Goal: Book appointment/travel/reservation

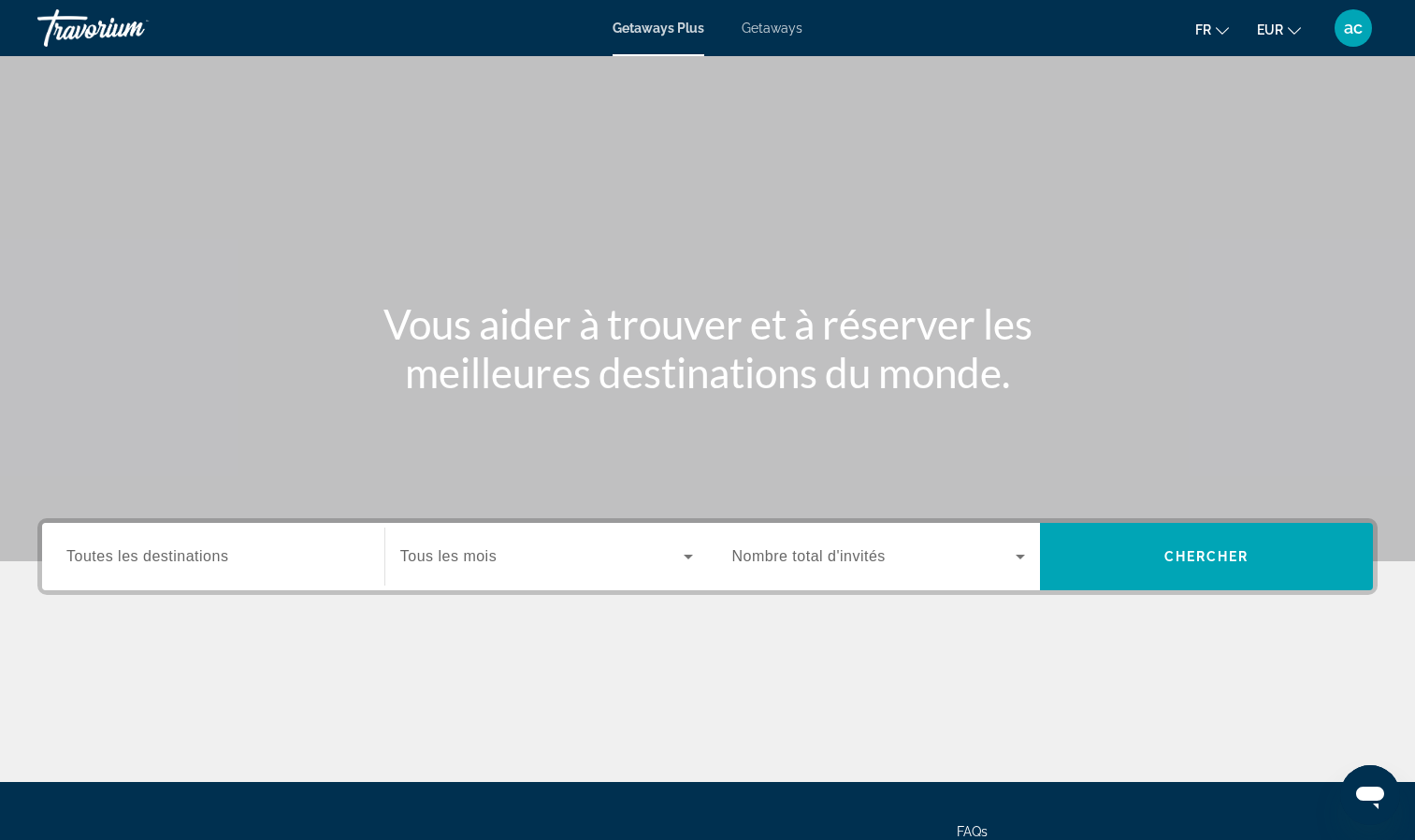
click at [849, 166] on div "Main content" at bounding box center [707, 281] width 1415 height 561
click at [206, 563] on span "Toutes les destinations" at bounding box center [148, 555] width 162 height 15
click at [206, 563] on input "Destination Toutes les destinations" at bounding box center [213, 556] width 293 height 22
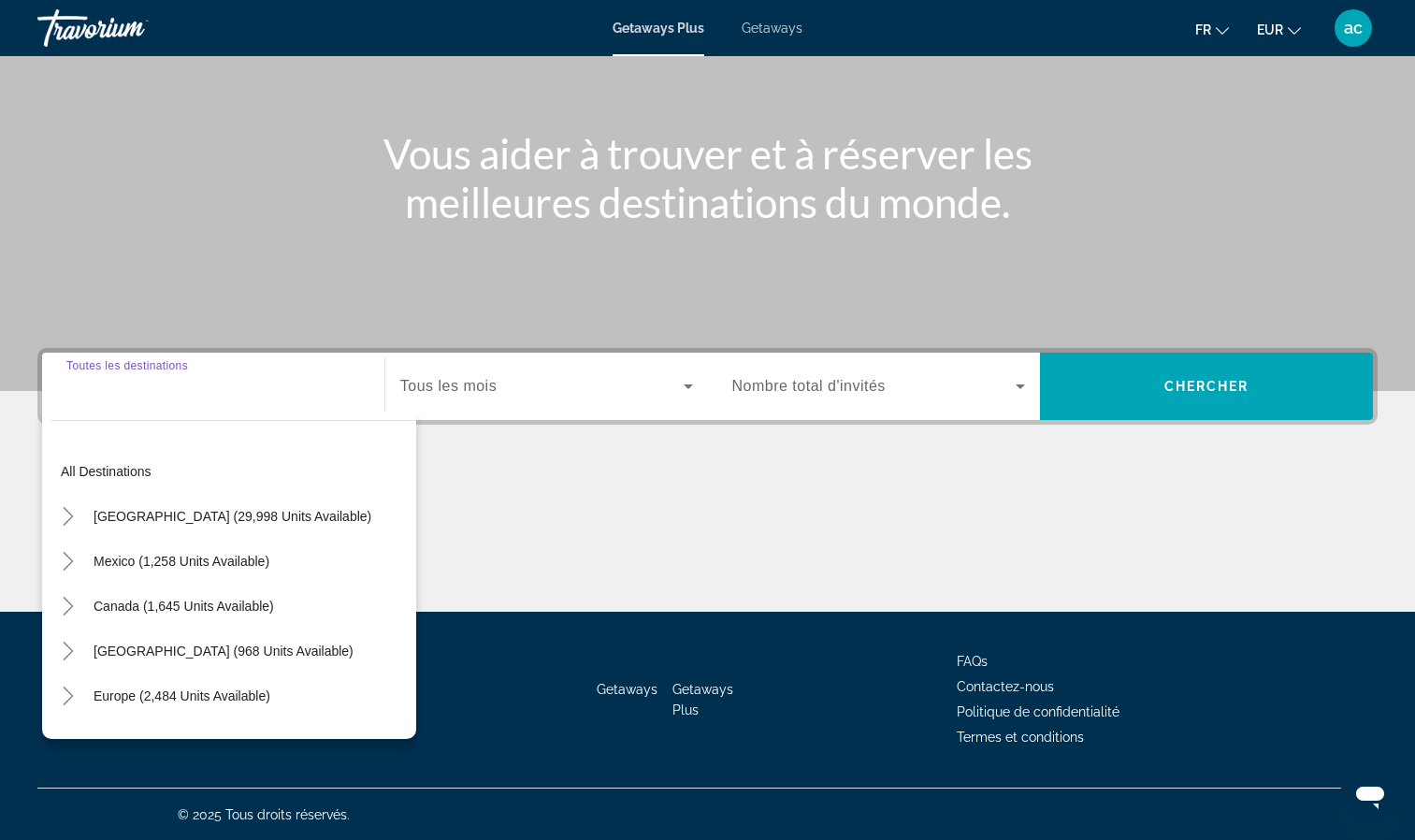
scroll to position [171, 0]
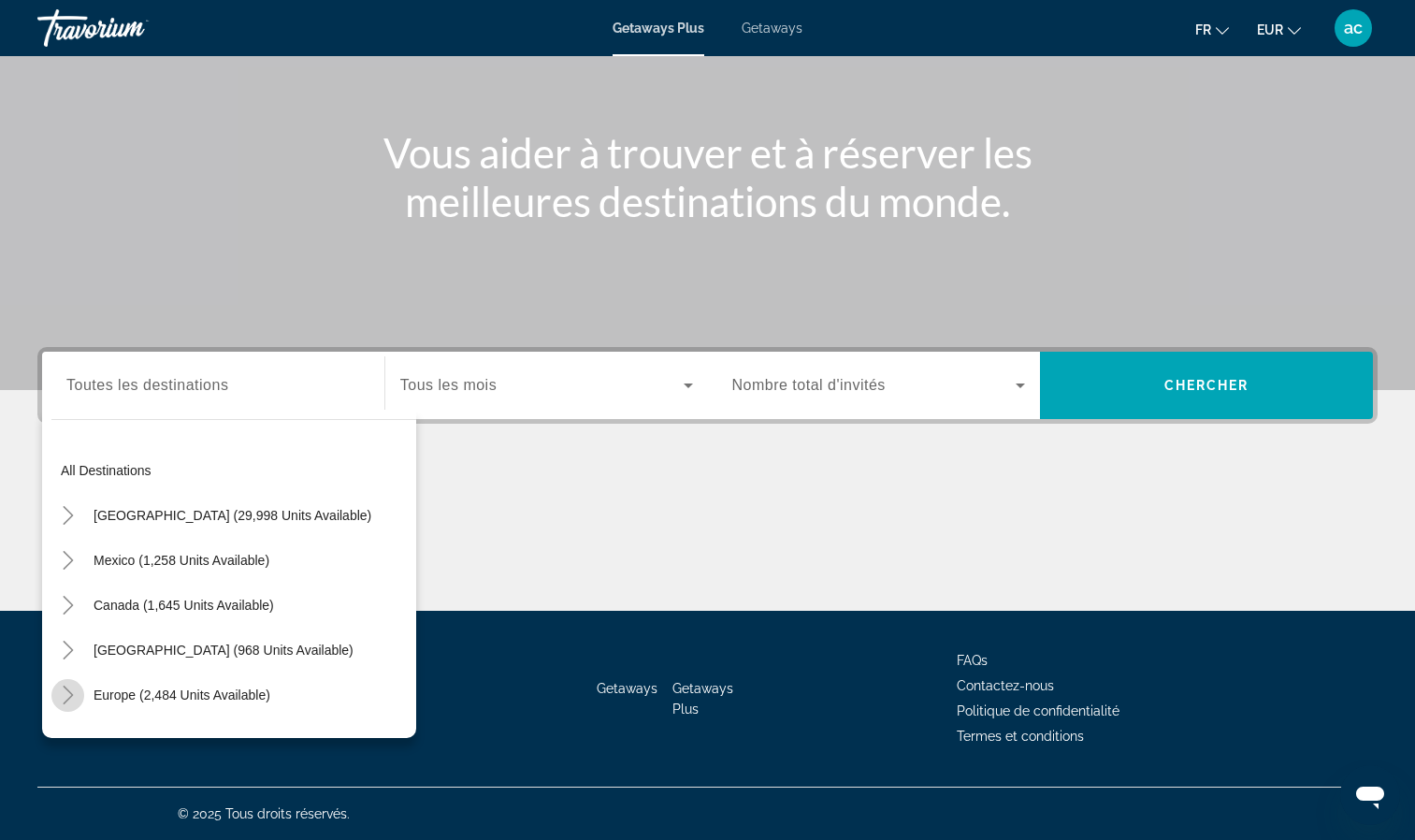
click at [70, 687] on icon "Toggle Europe (2,484 units available)" at bounding box center [68, 694] width 18 height 18
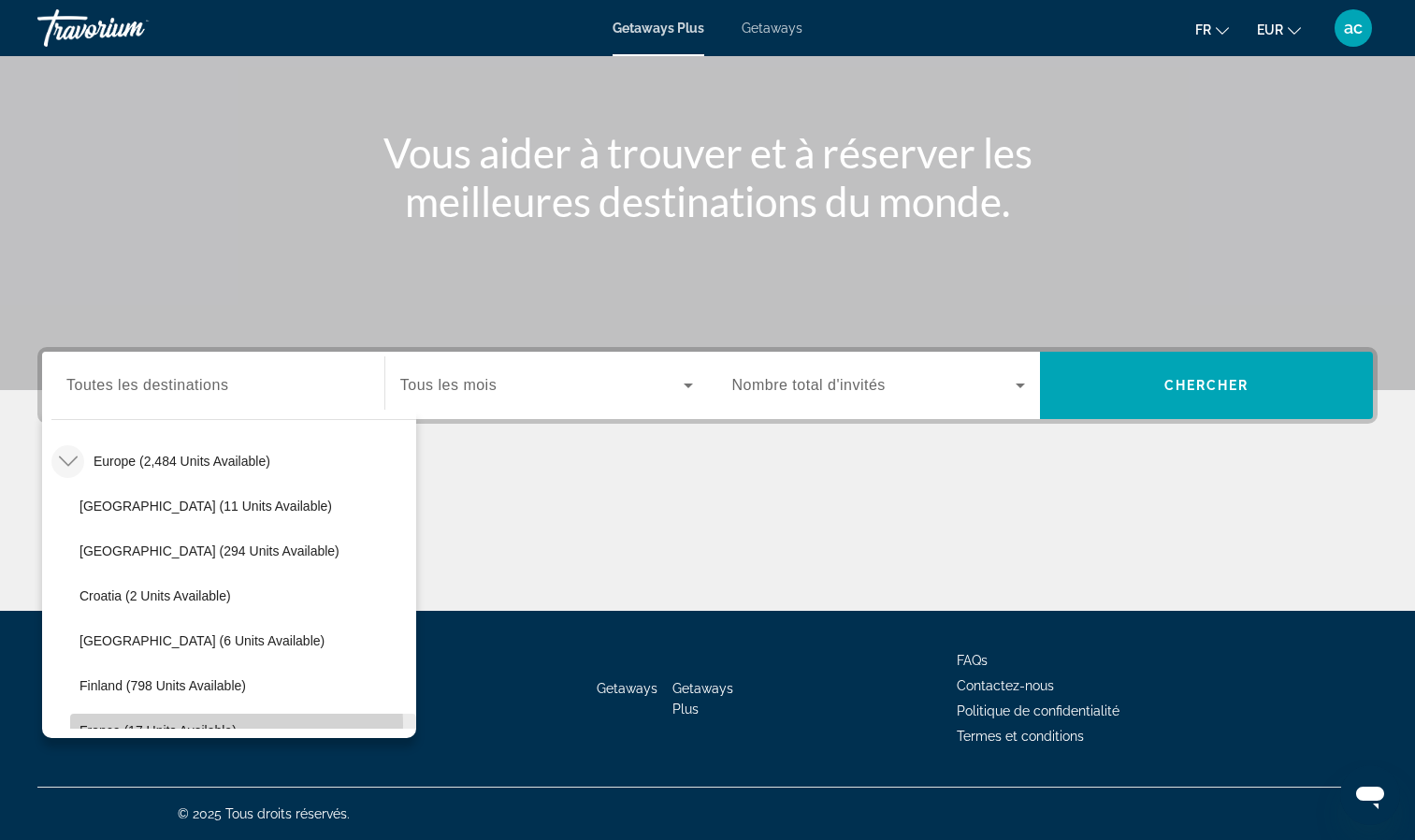
click at [215, 725] on span "France (17 units available)" at bounding box center [157, 731] width 157 height 15
type input "**********"
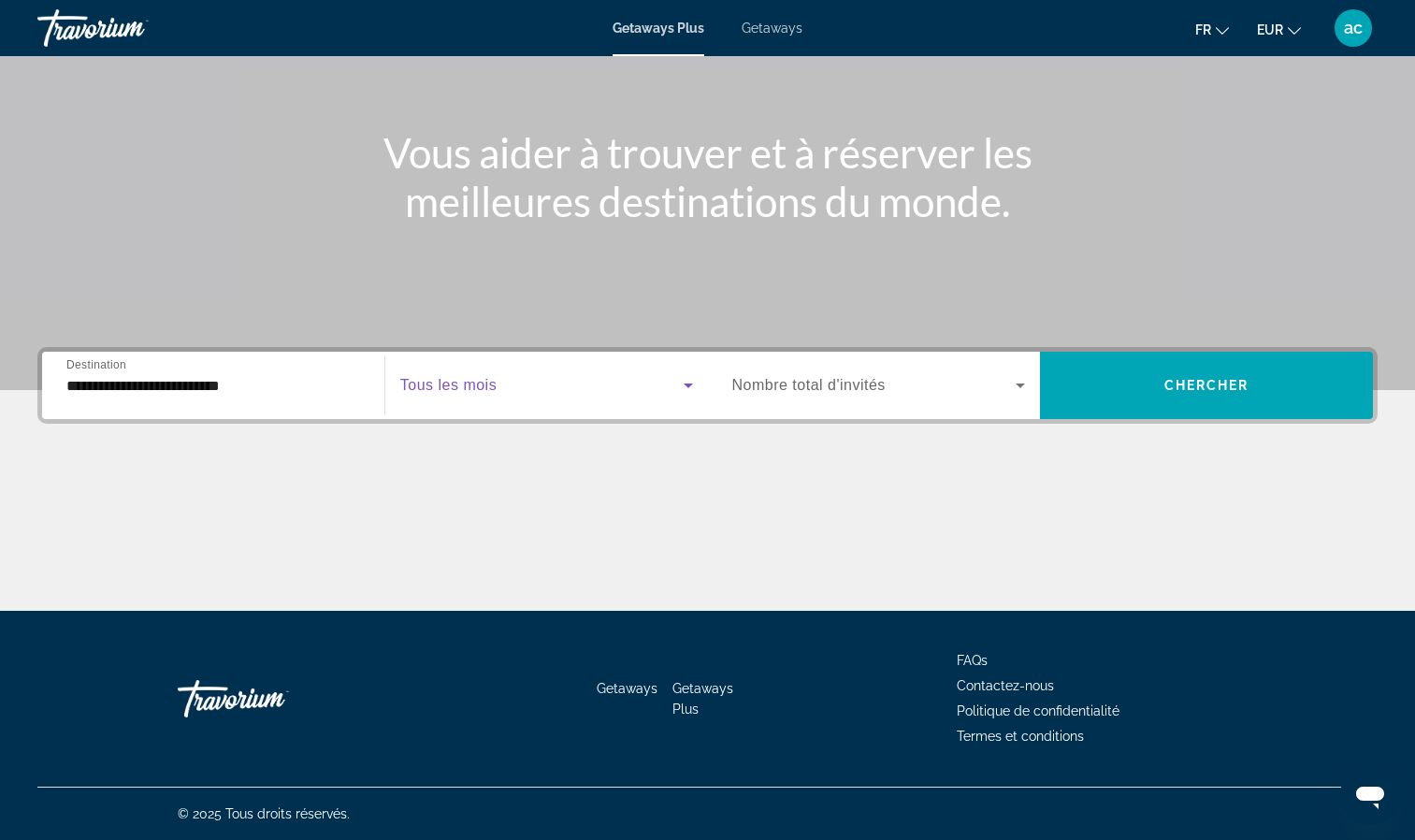
click at [520, 376] on span "Search widget" at bounding box center [542, 385] width 284 height 22
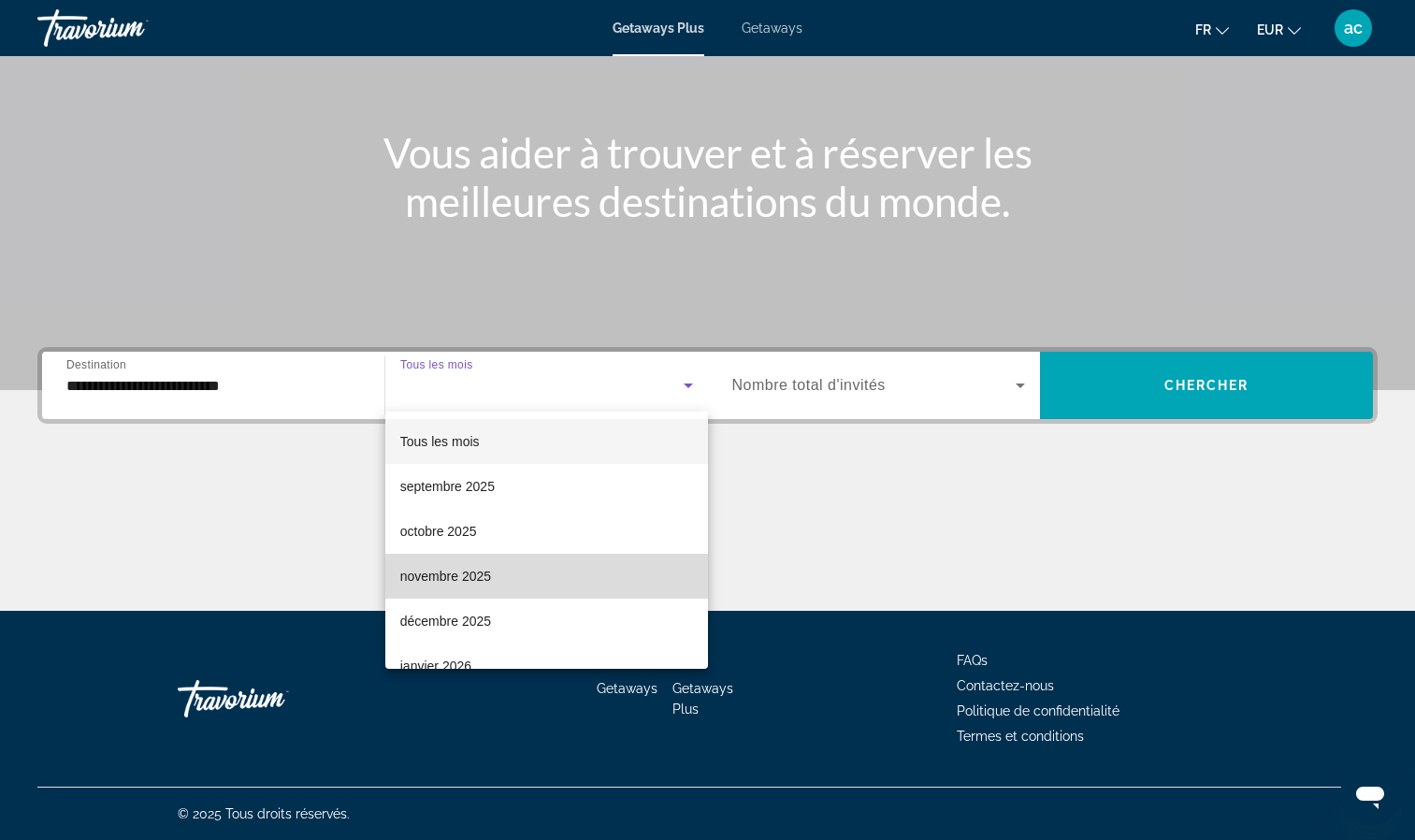
click at [581, 571] on mat-option "novembre 2025" at bounding box center [547, 576] width 323 height 45
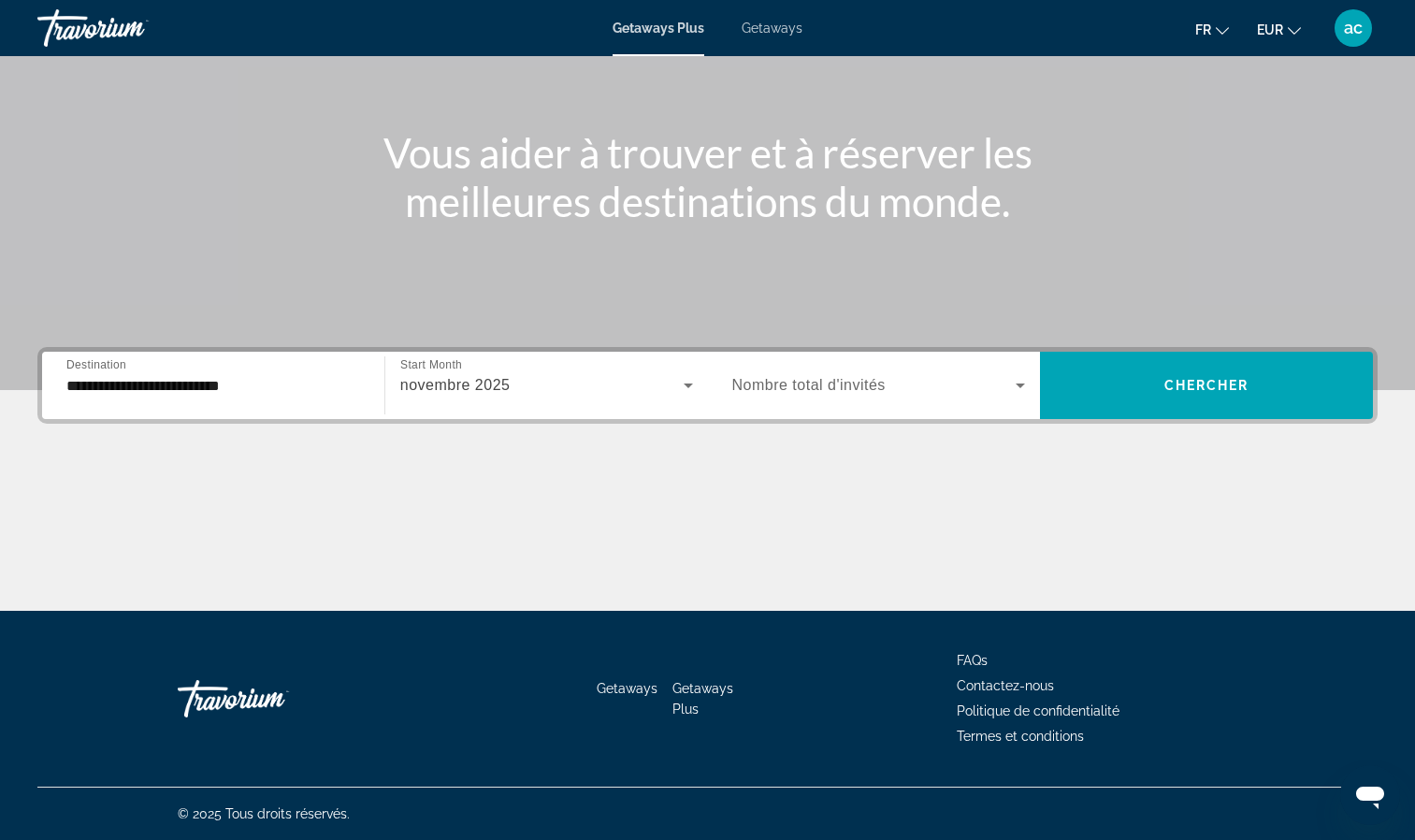
click at [917, 401] on div "Search widget" at bounding box center [879, 385] width 293 height 52
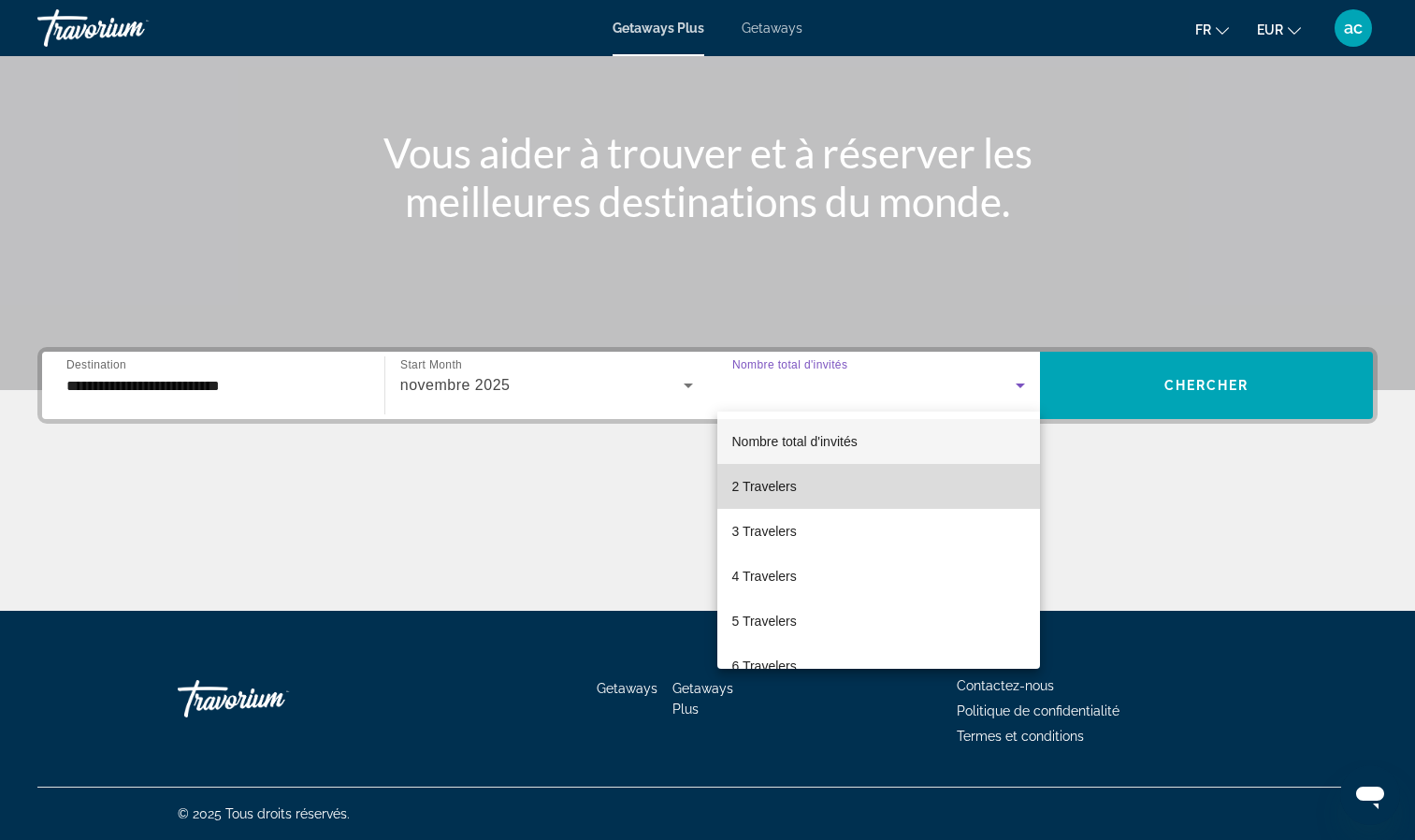
click at [928, 496] on mat-option "2 Travelers" at bounding box center [880, 486] width 324 height 45
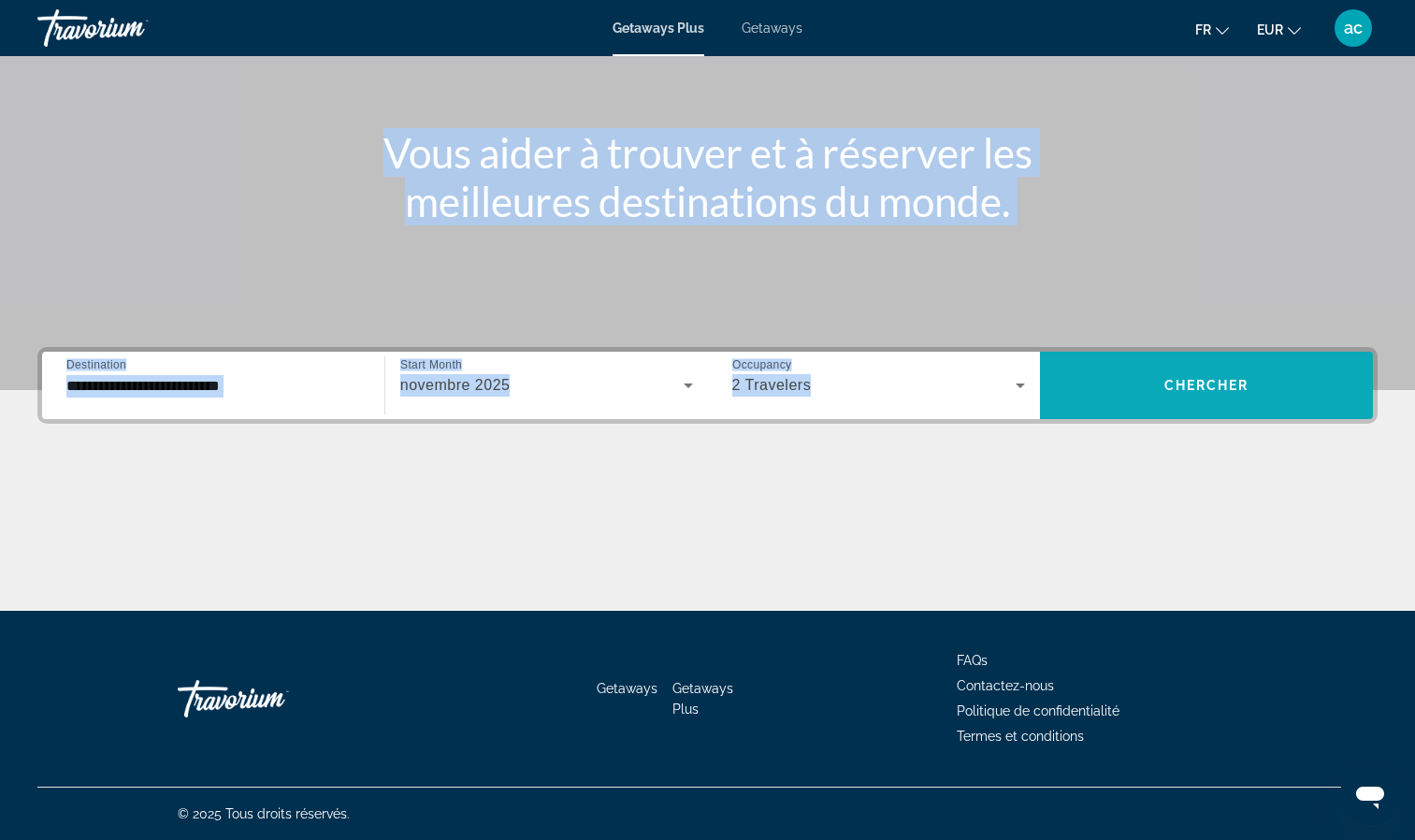
drag, startPoint x: 1203, startPoint y: 337, endPoint x: 1191, endPoint y: 369, distance: 34.2
click at [1191, 369] on section "**********" at bounding box center [707, 220] width 1415 height 782
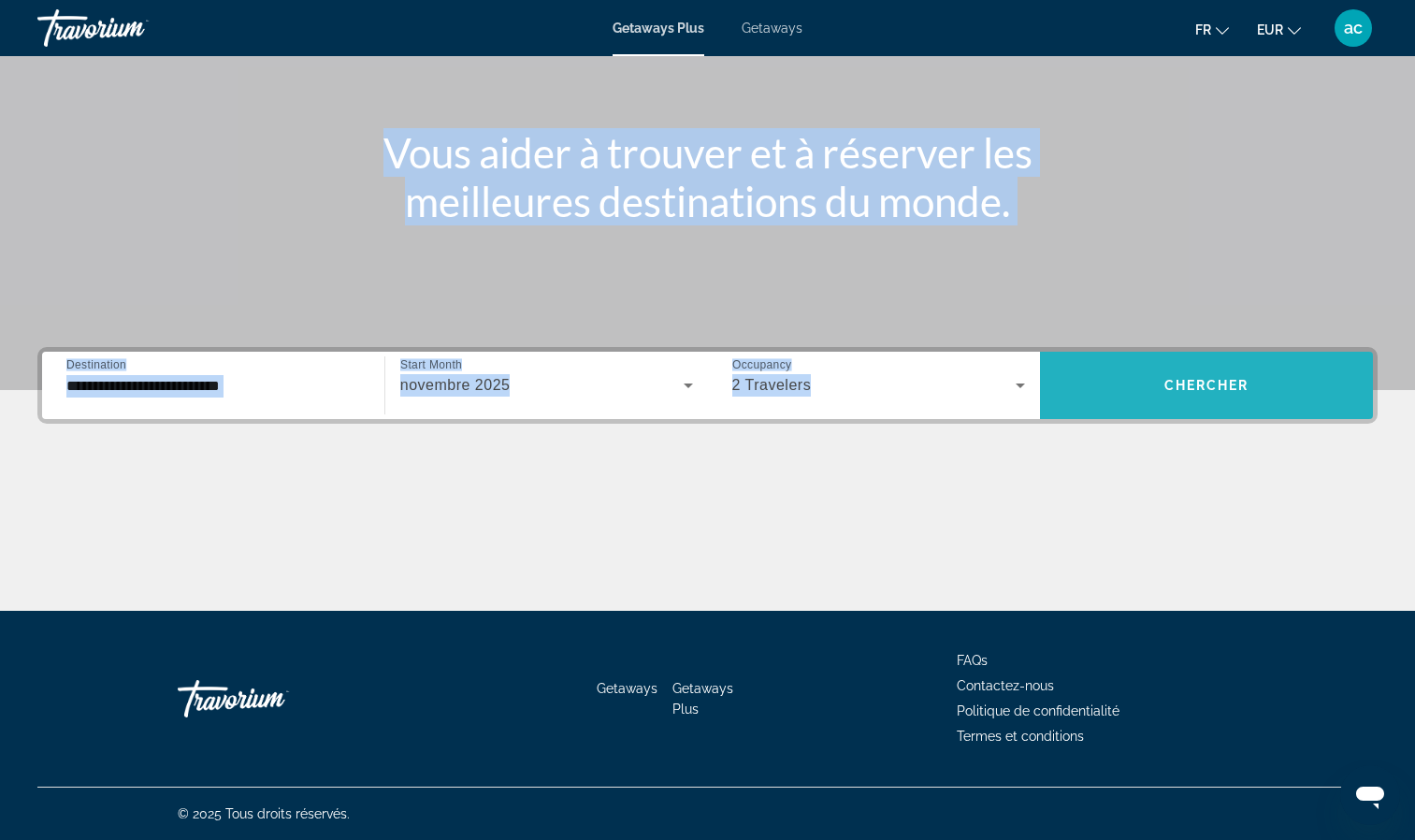
click at [1191, 369] on span "Search widget" at bounding box center [1206, 385] width 333 height 45
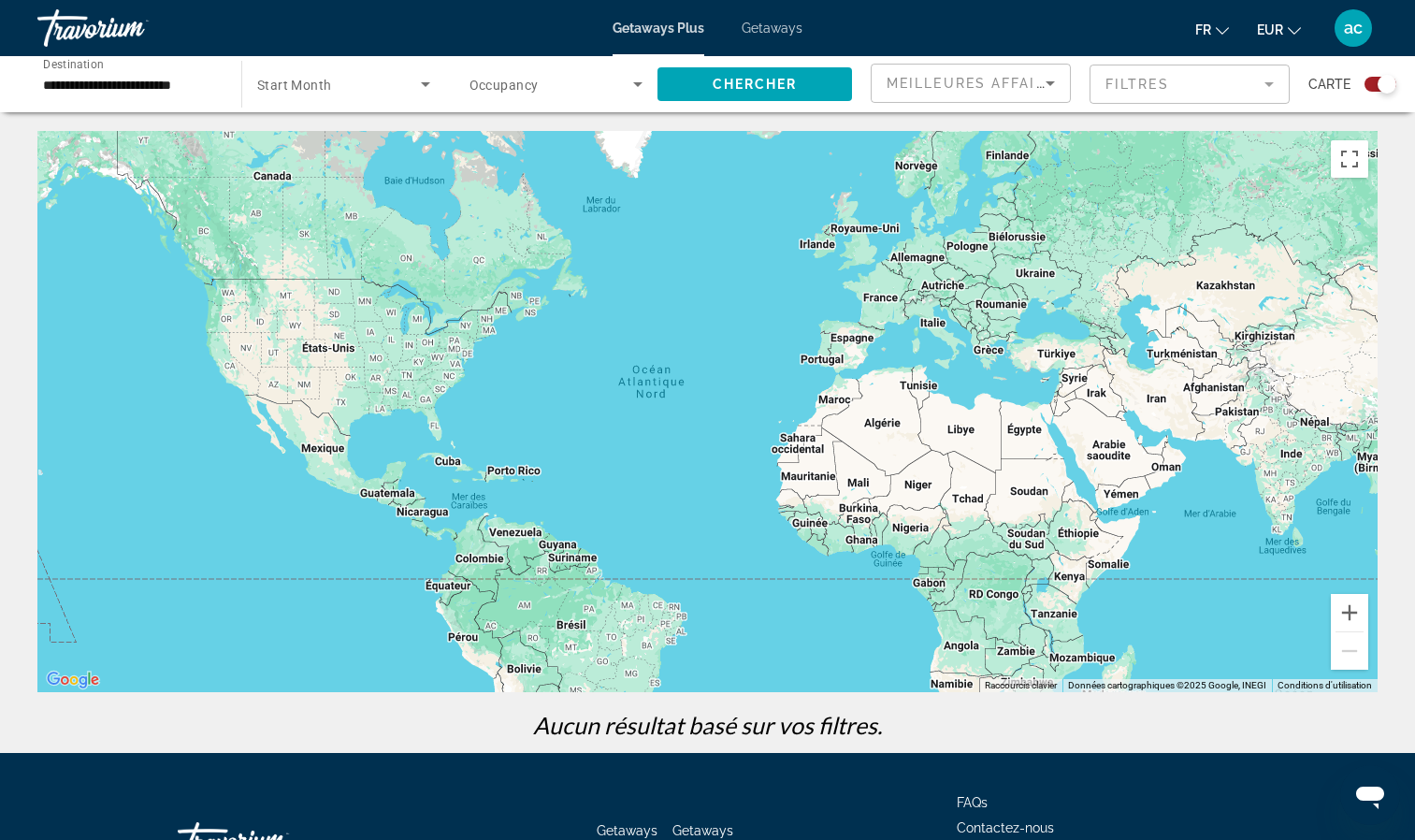
drag, startPoint x: 346, startPoint y: 108, endPoint x: 333, endPoint y: 87, distance: 24.7
click at [333, 87] on div "Search widget" at bounding box center [343, 84] width 173 height 52
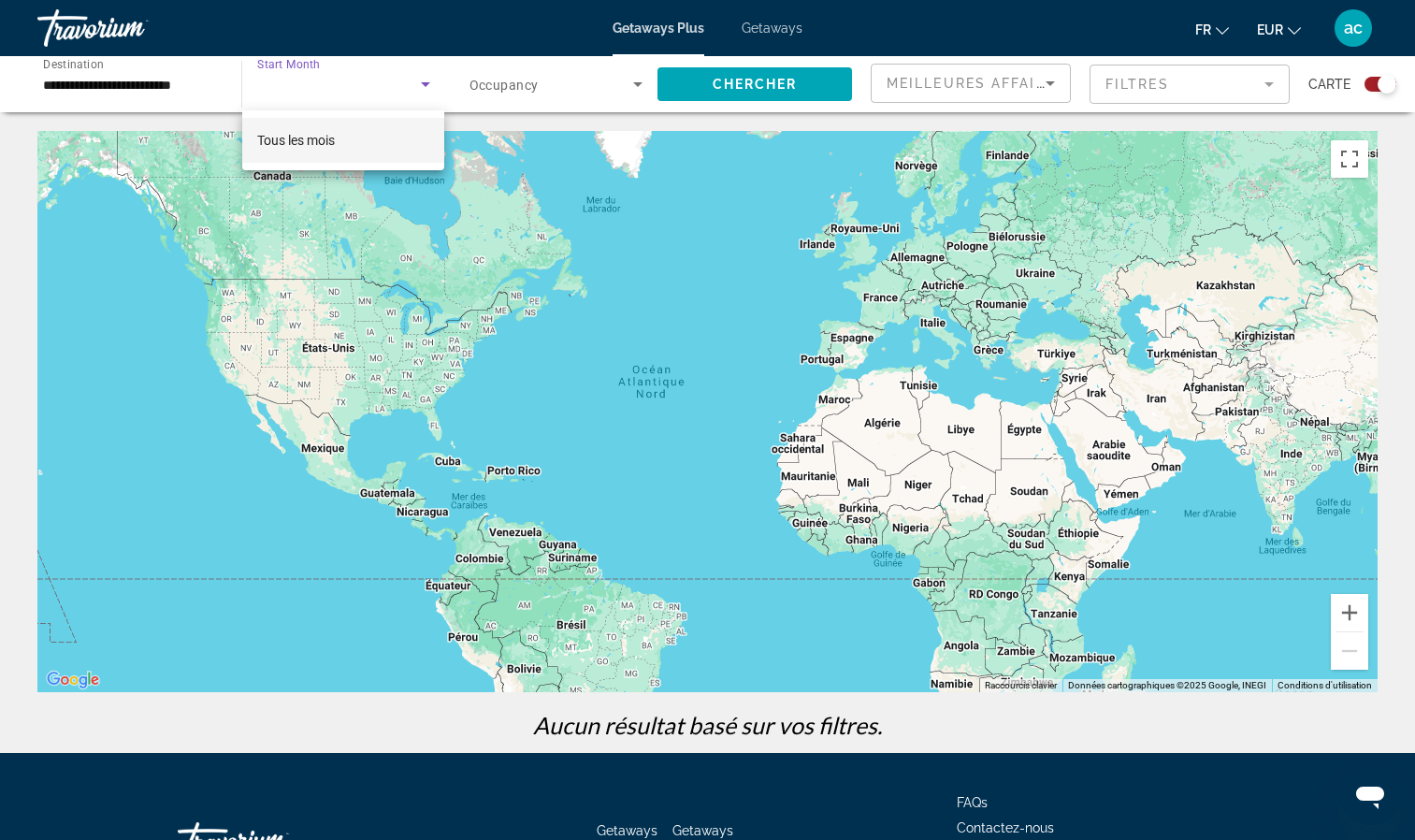
click at [333, 87] on div at bounding box center [707, 420] width 1415 height 840
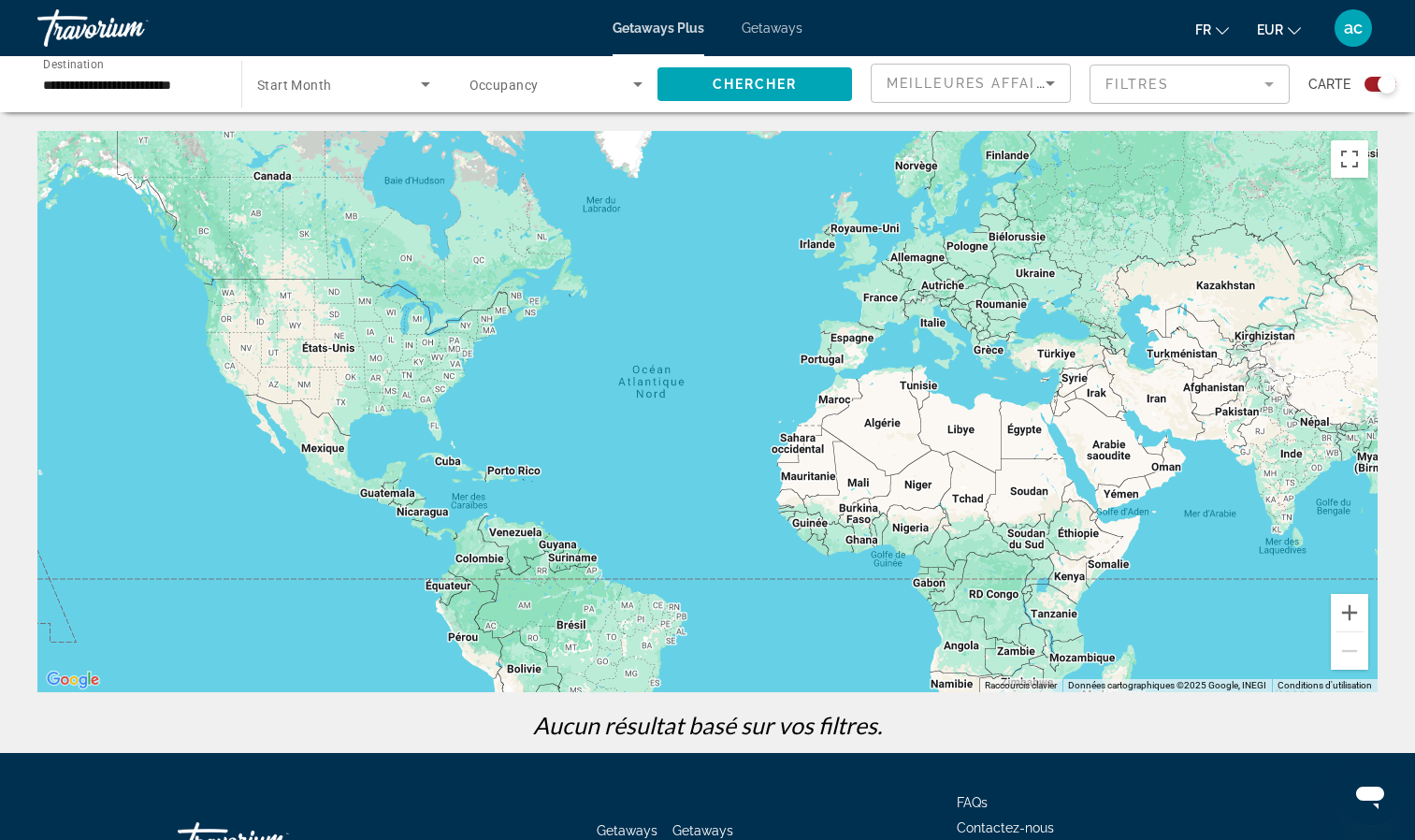
click at [329, 78] on span "Start Month" at bounding box center [295, 85] width 75 height 15
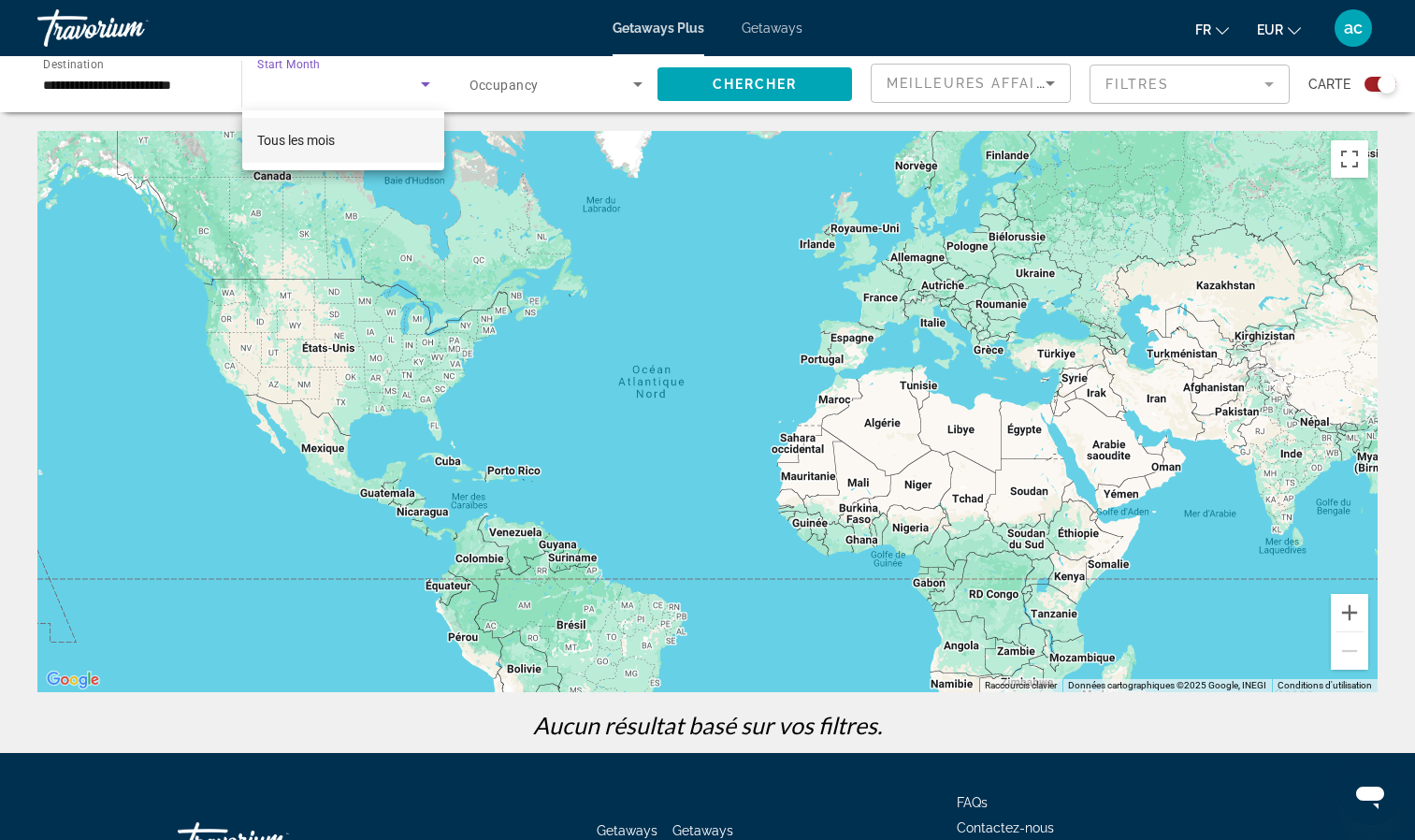
click at [711, 86] on div at bounding box center [707, 420] width 1415 height 840
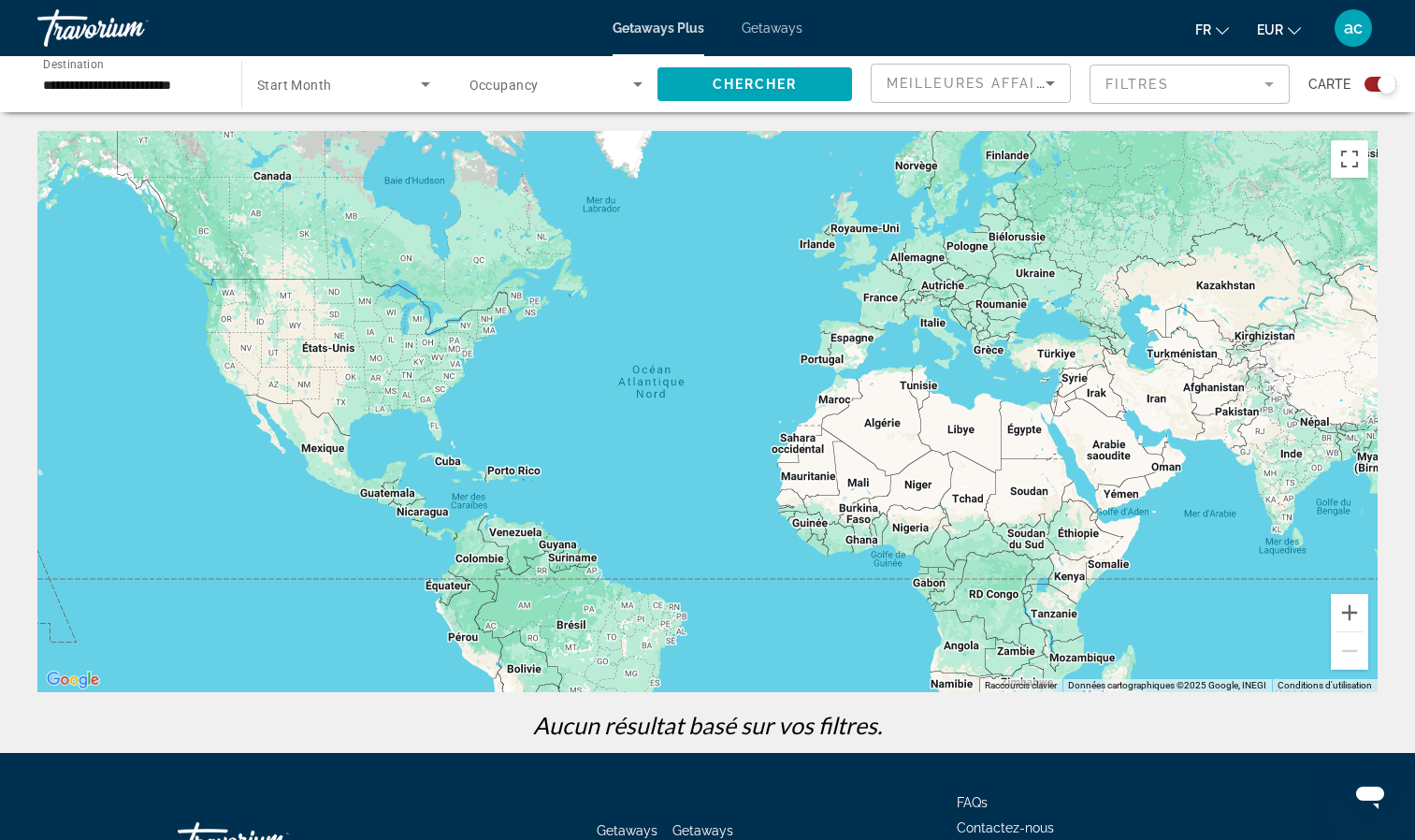
click at [771, 27] on span "Getaways" at bounding box center [772, 28] width 61 height 15
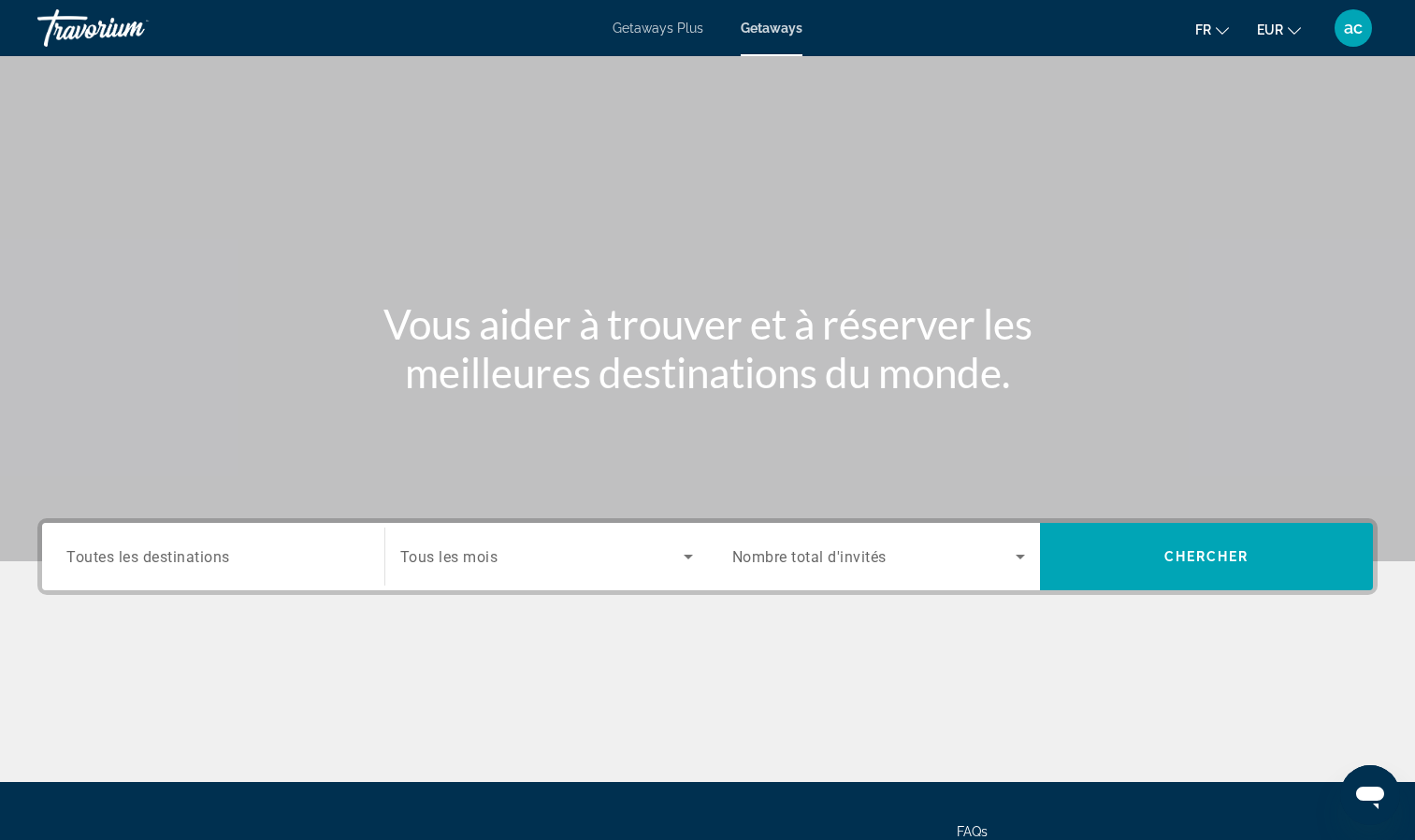
click at [177, 543] on div "Search widget" at bounding box center [213, 556] width 293 height 53
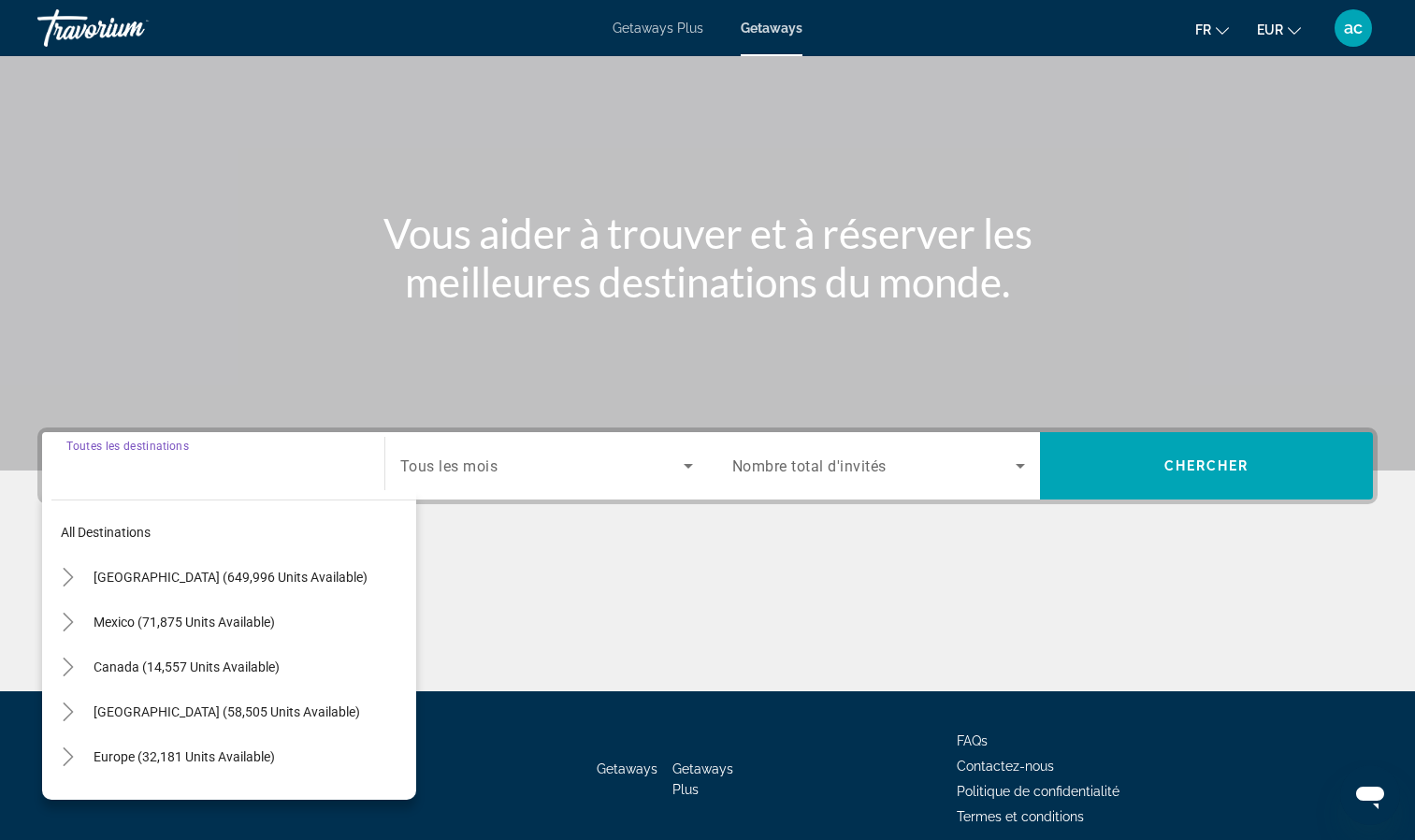
scroll to position [171, 0]
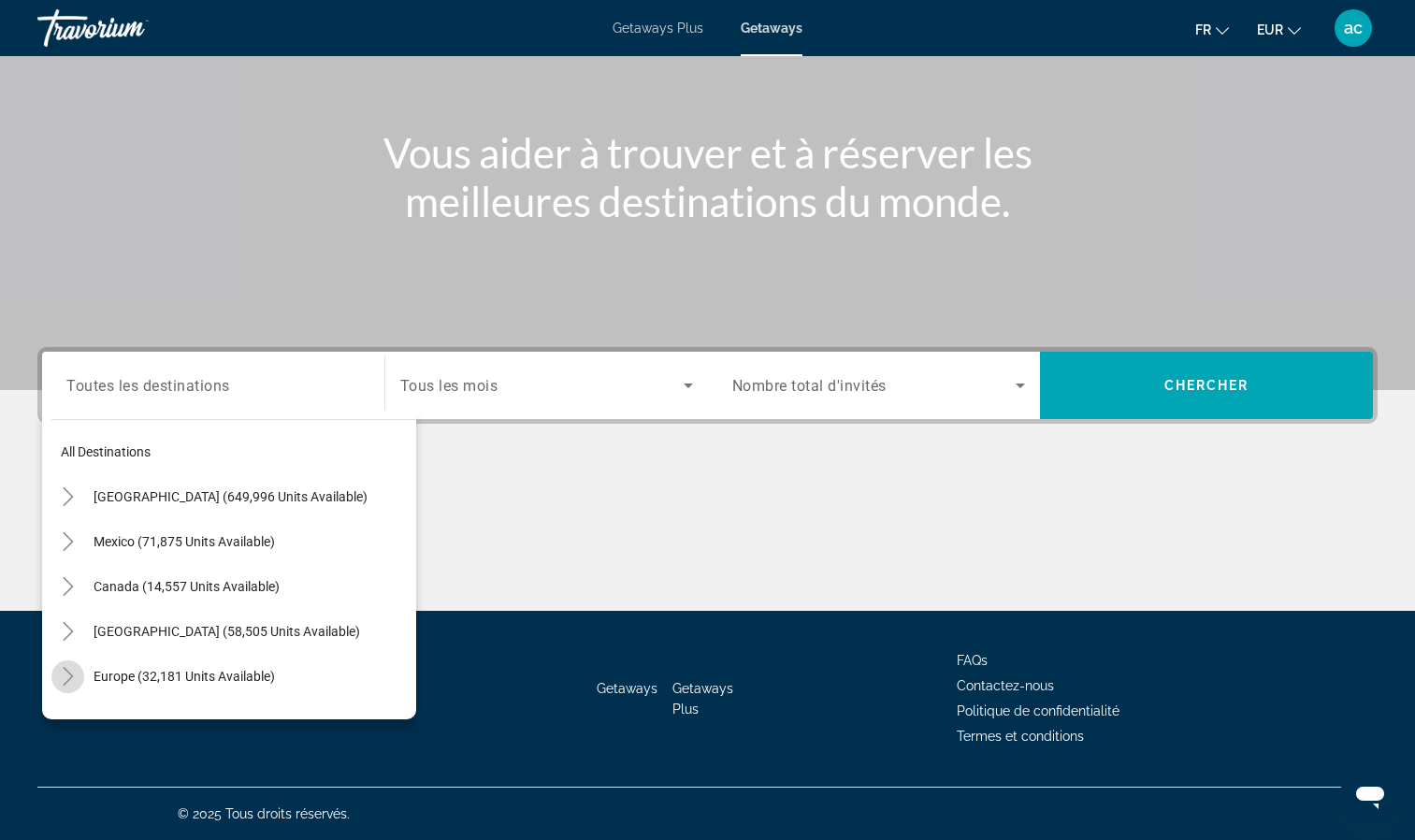
click at [75, 667] on icon "Toggle Europe (32,181 units available)" at bounding box center [68, 675] width 18 height 18
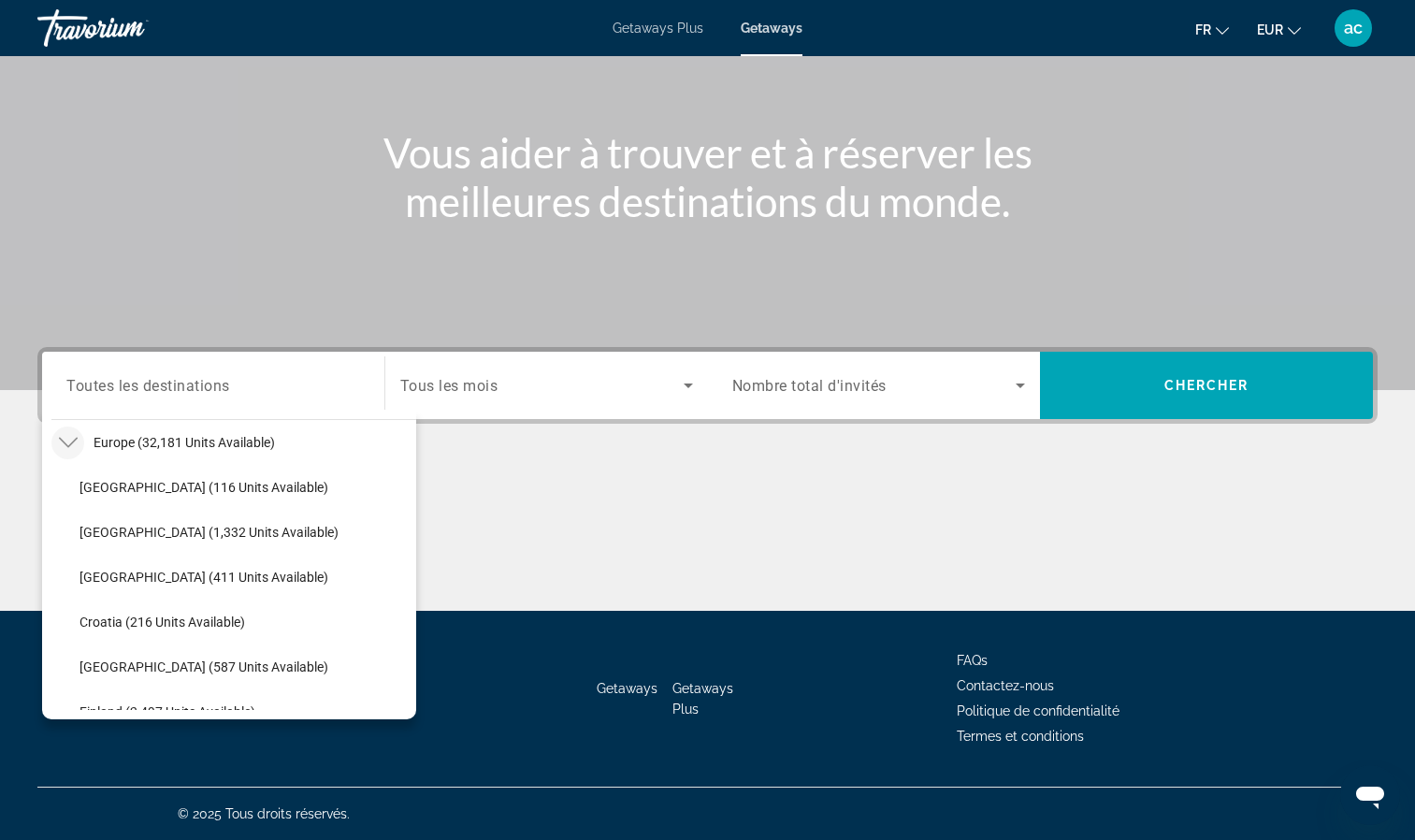
scroll to position [487, 0]
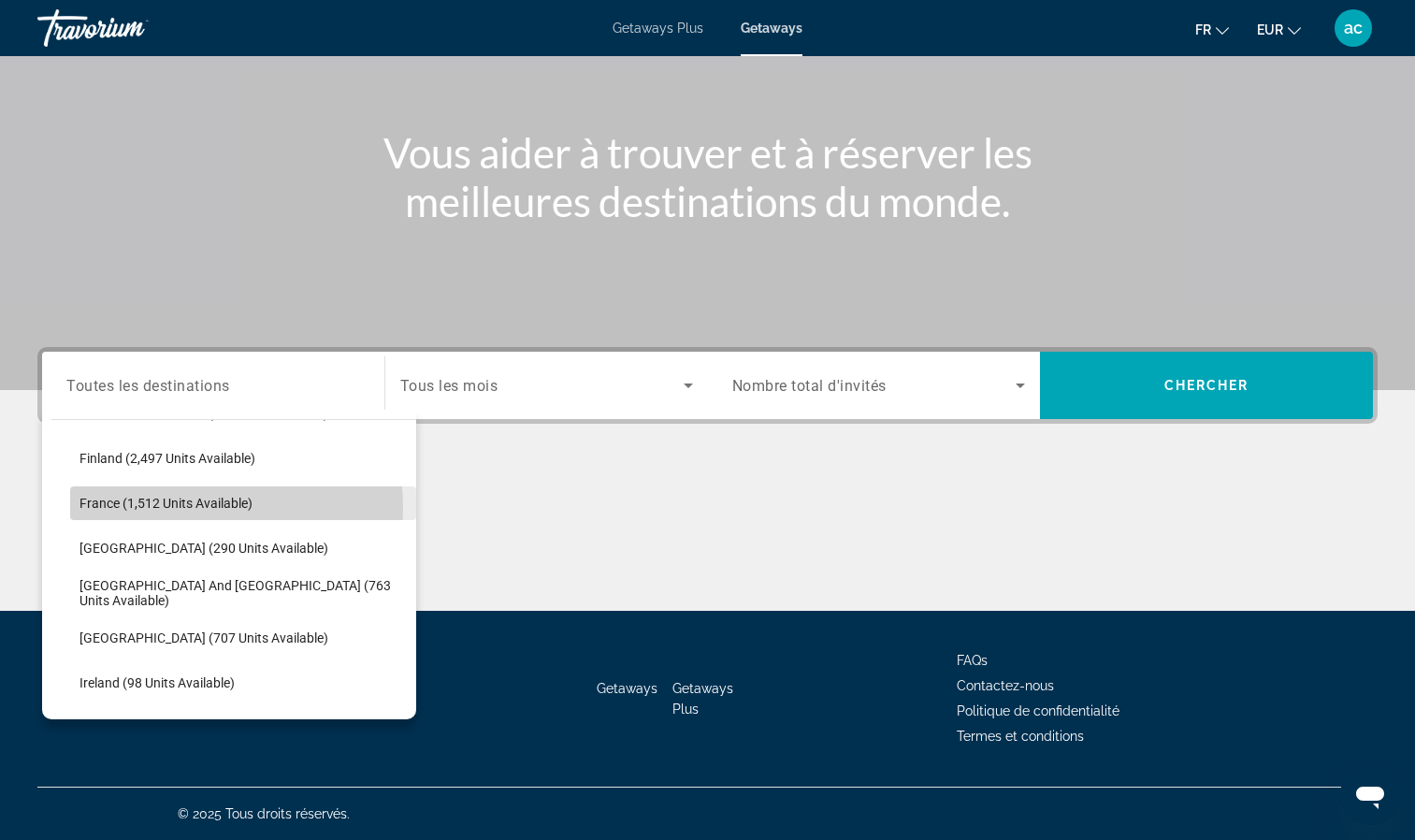
click at [178, 507] on span "France (1,512 units available)" at bounding box center [165, 503] width 173 height 15
type input "**********"
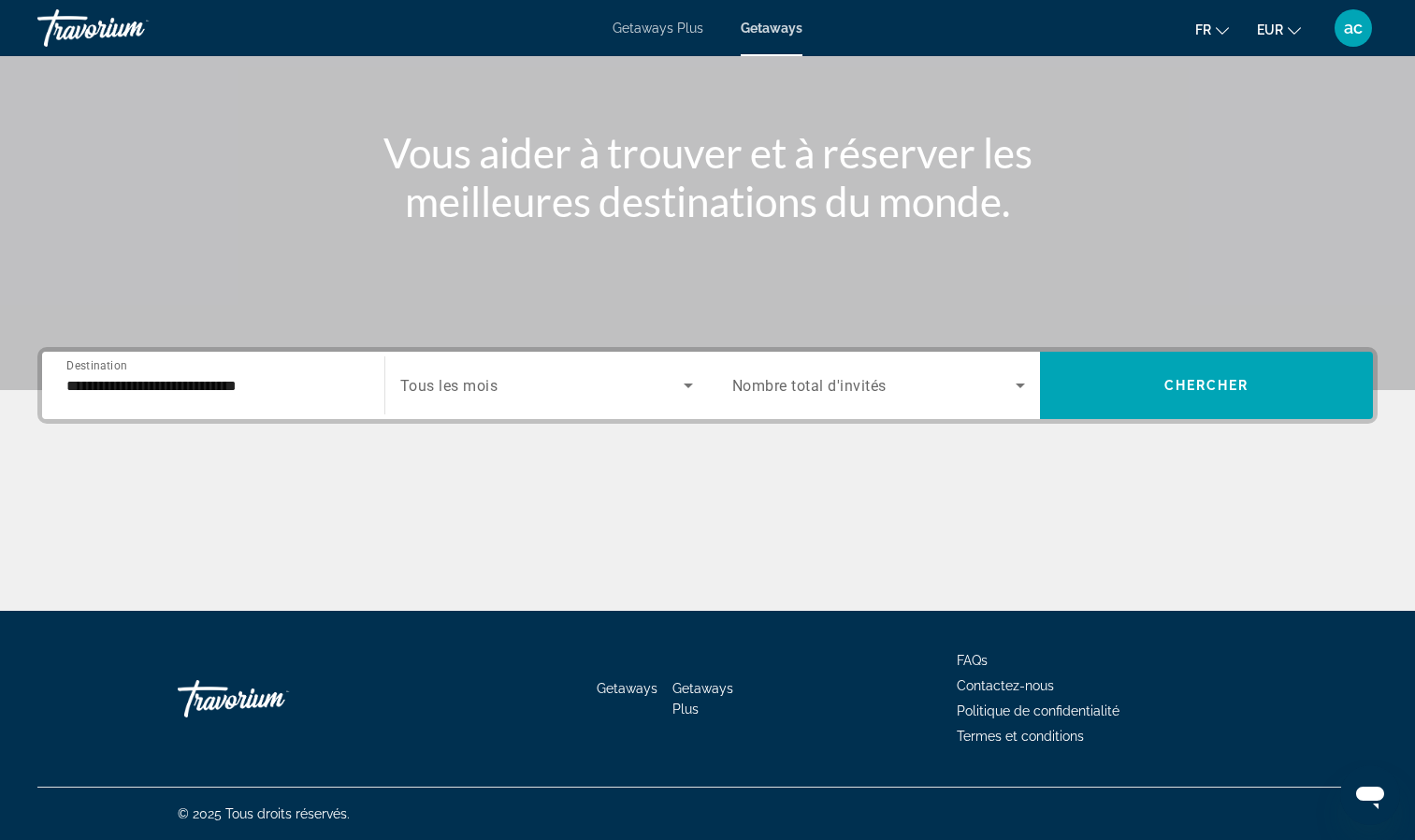
click at [463, 381] on span "Tous les mois" at bounding box center [449, 386] width 98 height 17
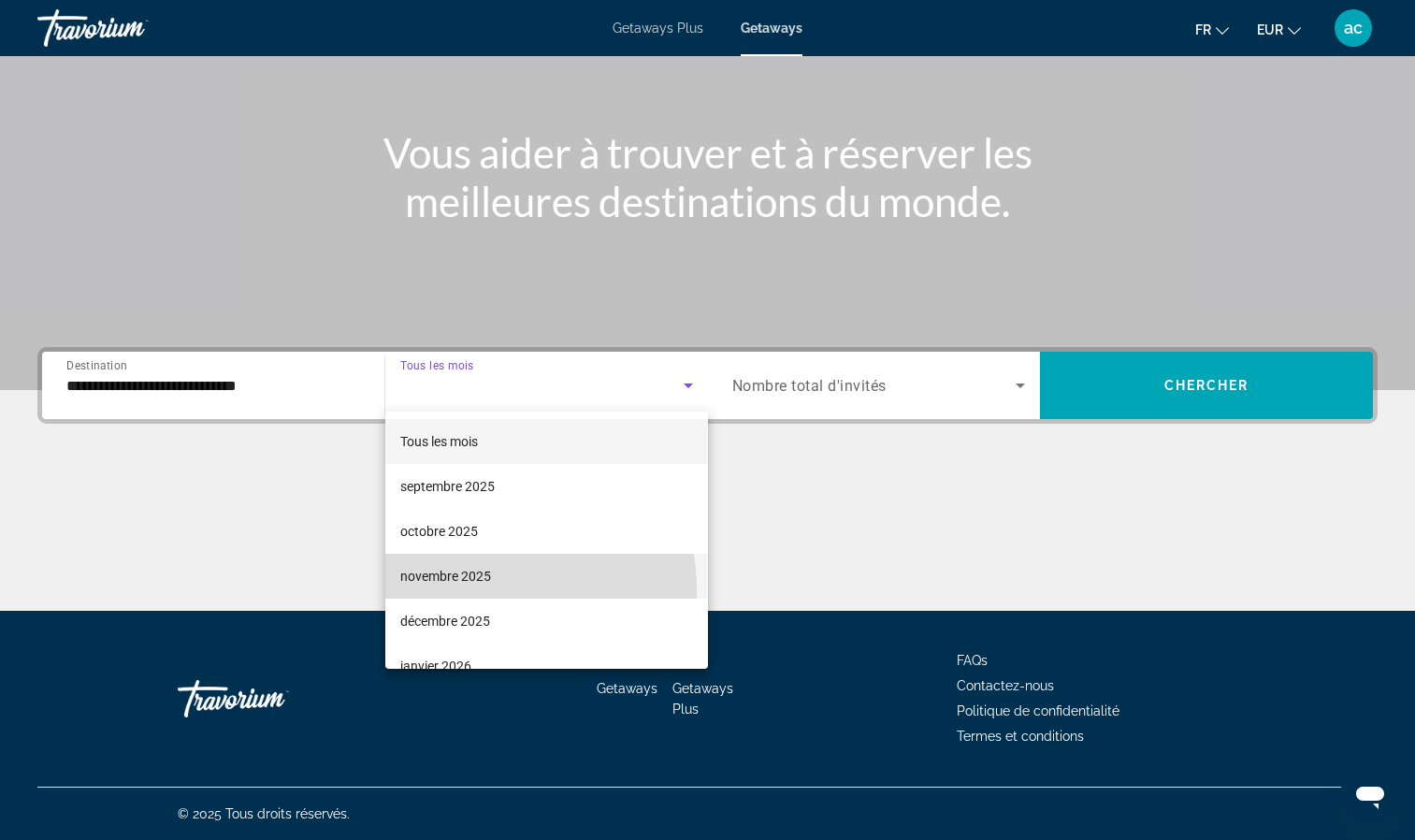
click at [455, 591] on mat-option "novembre 2025" at bounding box center [547, 576] width 323 height 45
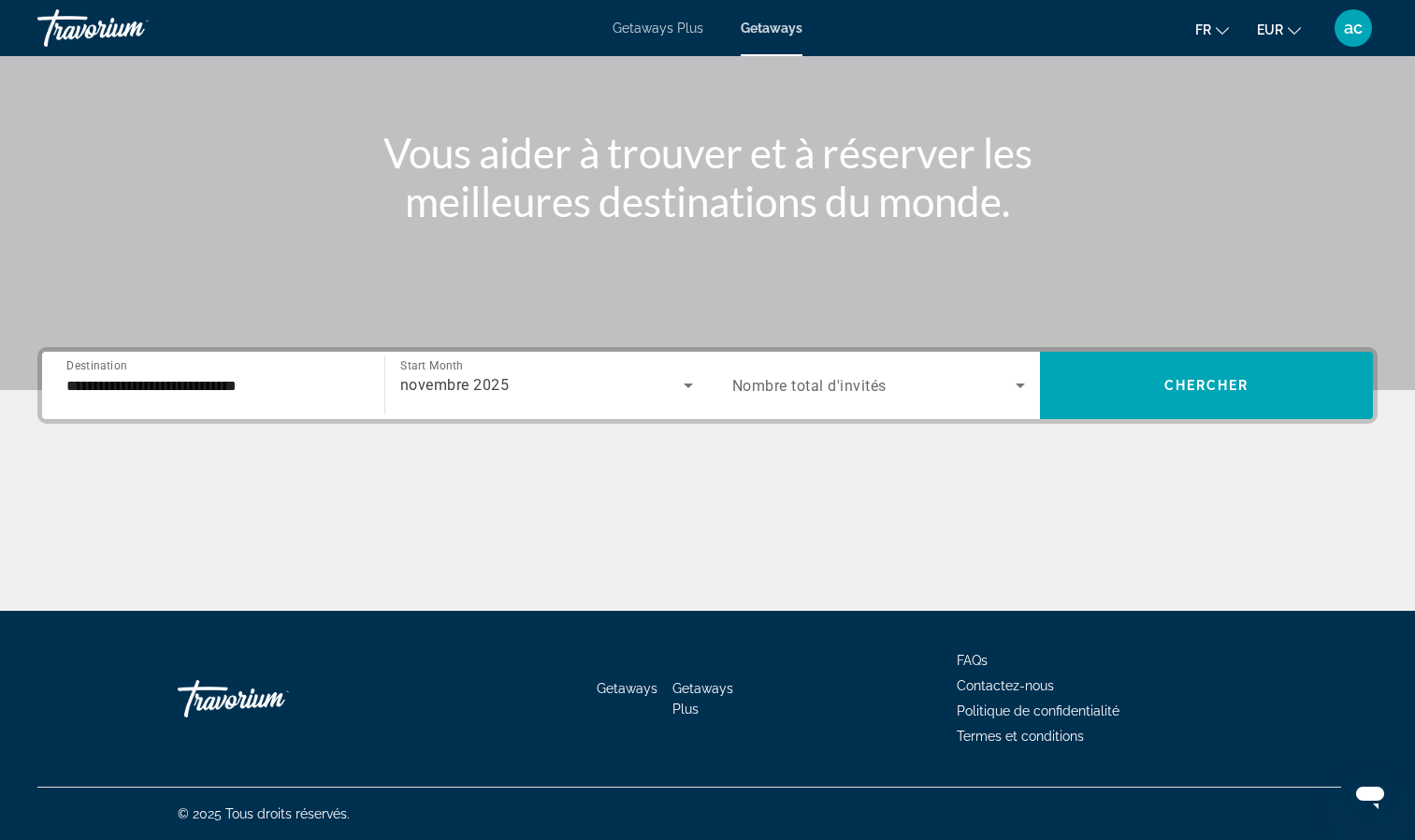
click at [854, 396] on div "Search widget" at bounding box center [879, 385] width 293 height 52
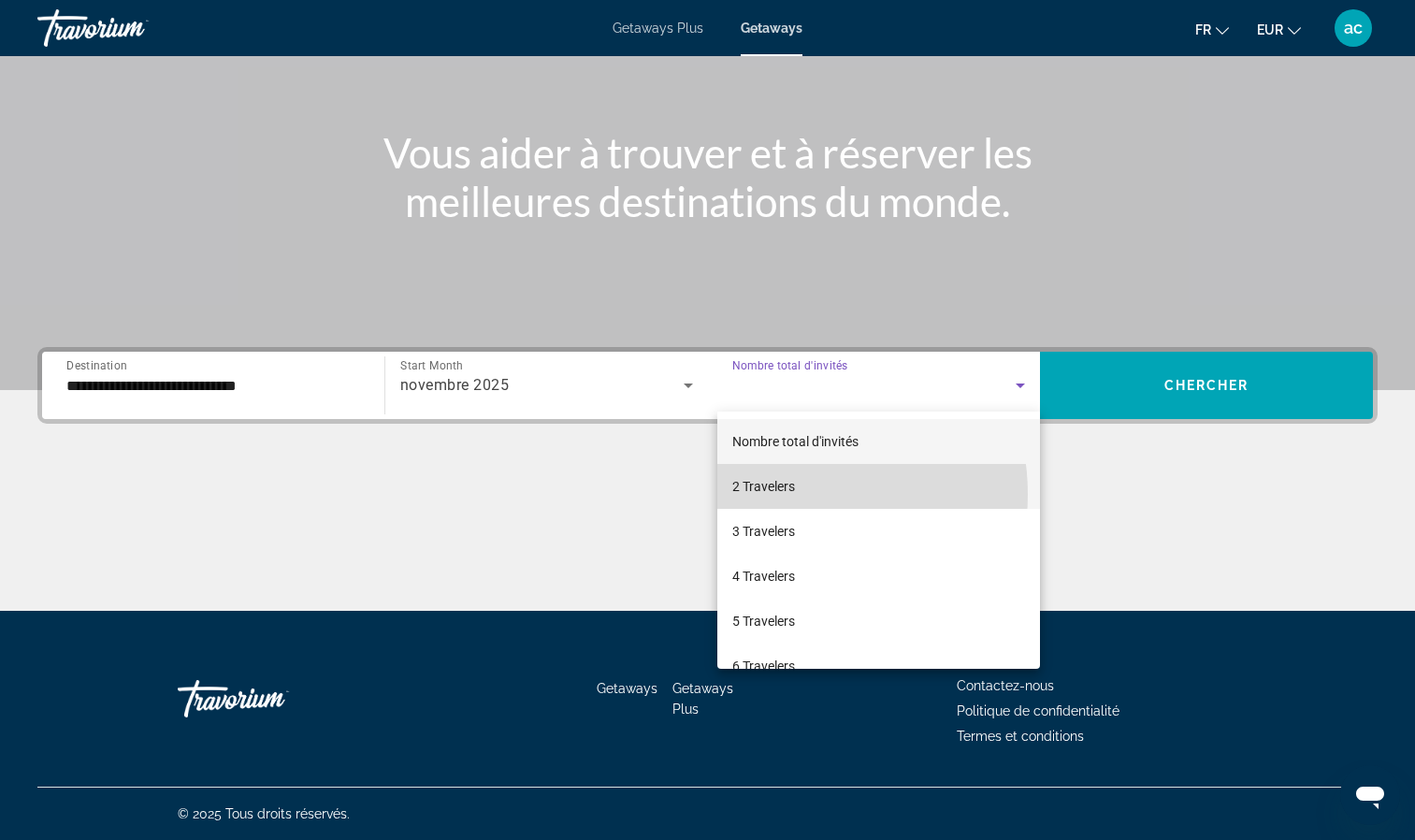
click at [789, 494] on span "2 Travelers" at bounding box center [763, 486] width 63 height 22
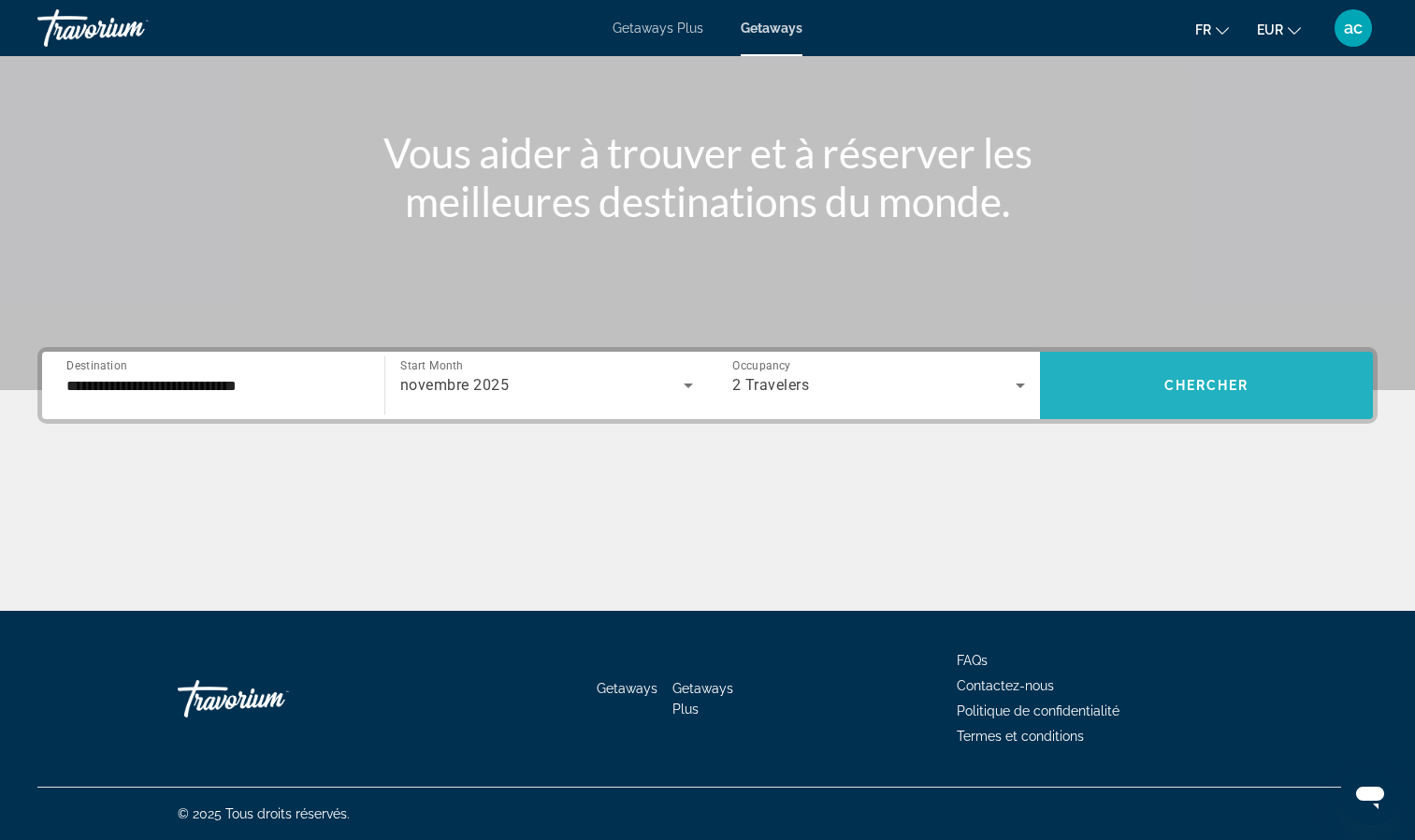
click at [1106, 412] on span "Search widget" at bounding box center [1206, 386] width 333 height 68
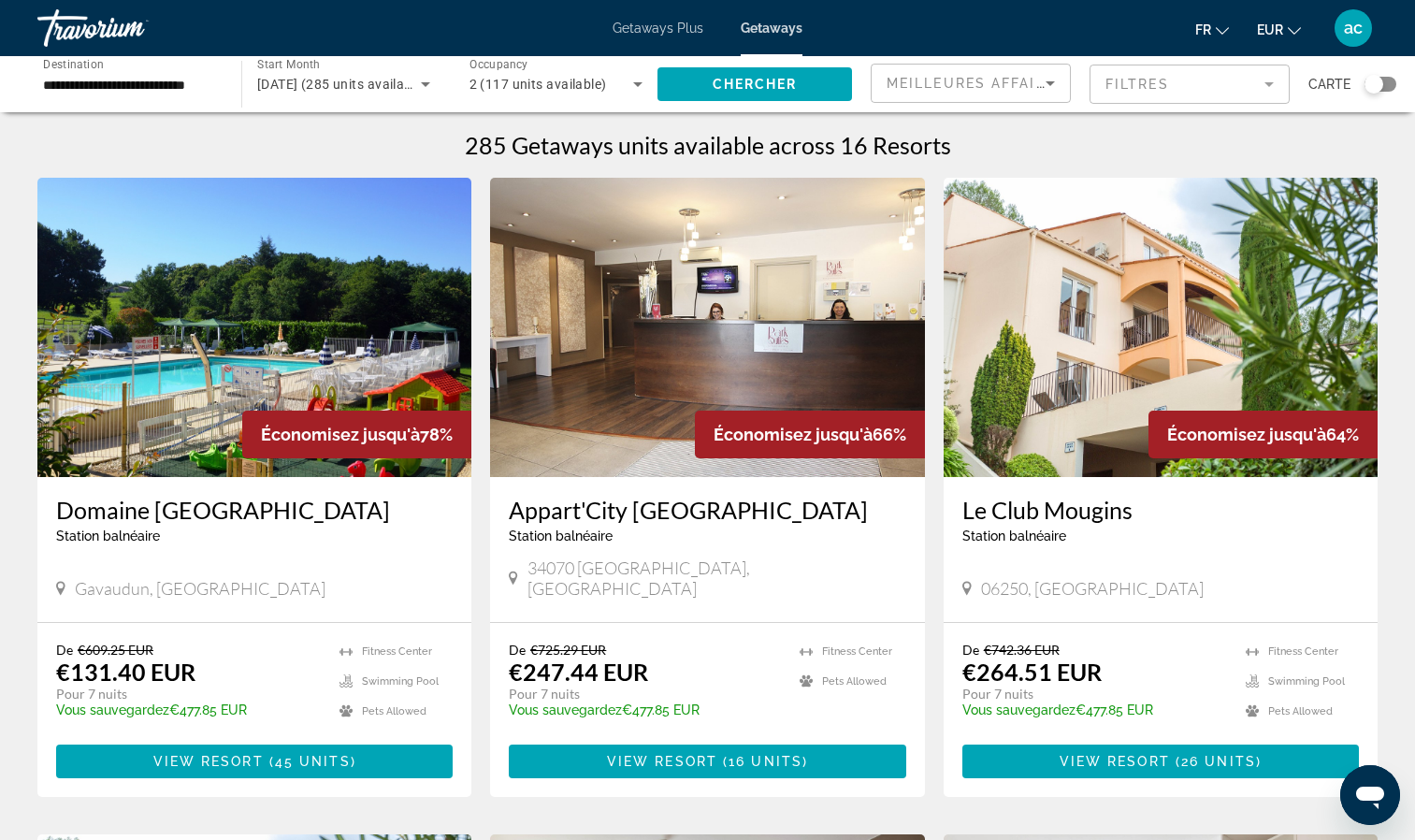
click at [1382, 87] on div "Search widget" at bounding box center [1374, 84] width 18 height 18
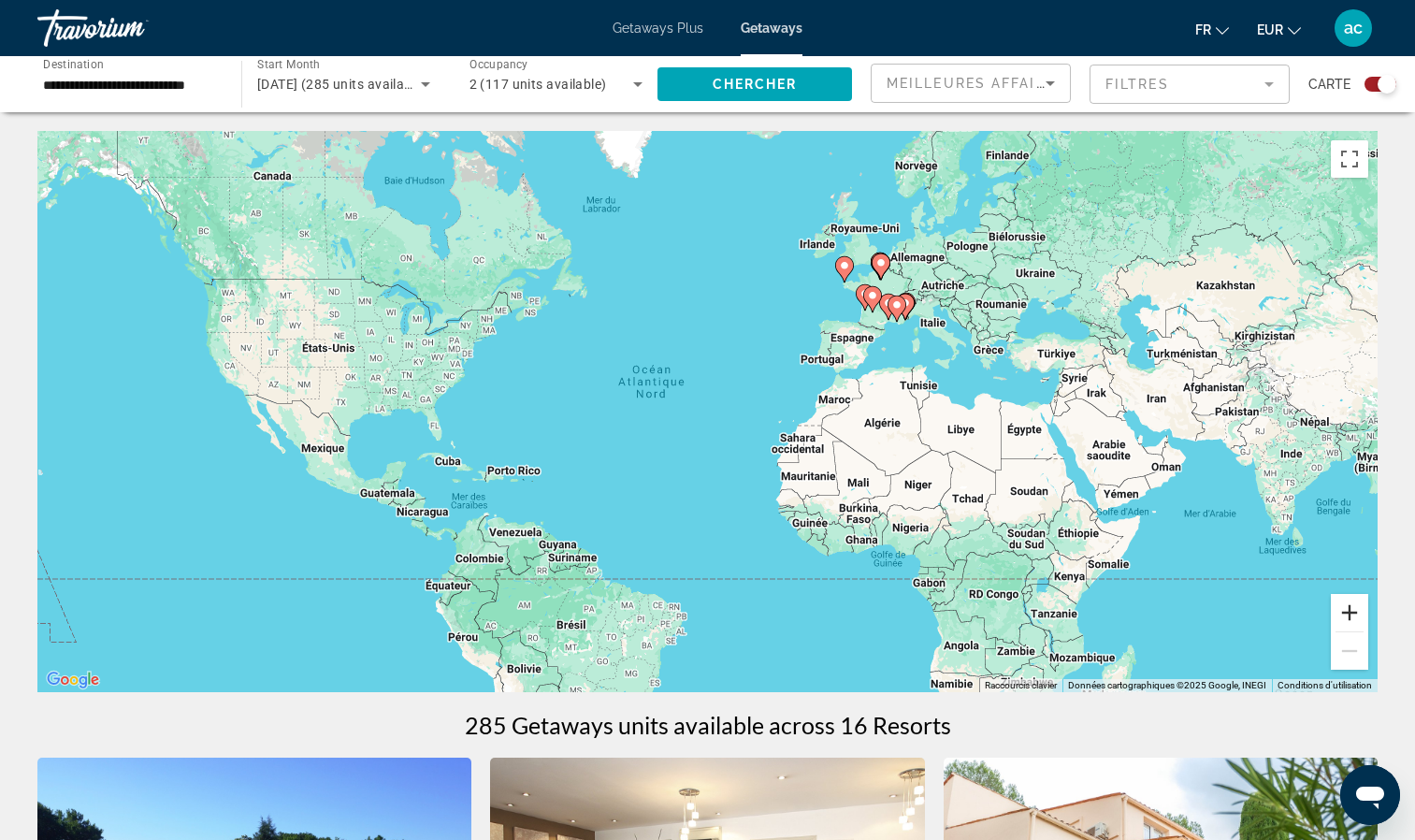
click at [1342, 612] on button "Zoom avant" at bounding box center [1349, 612] width 38 height 38
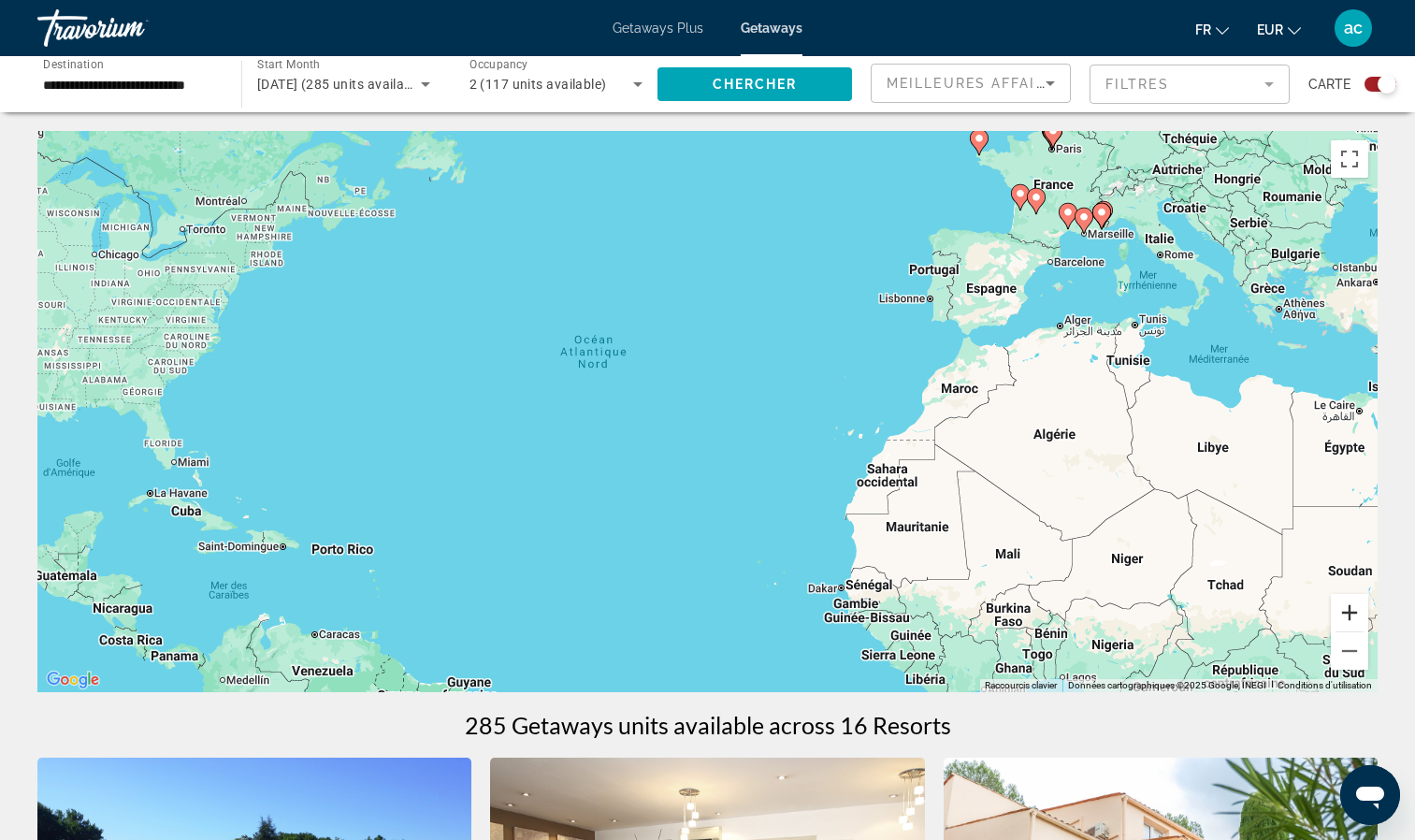
click at [1342, 612] on button "Zoom avant" at bounding box center [1349, 612] width 38 height 38
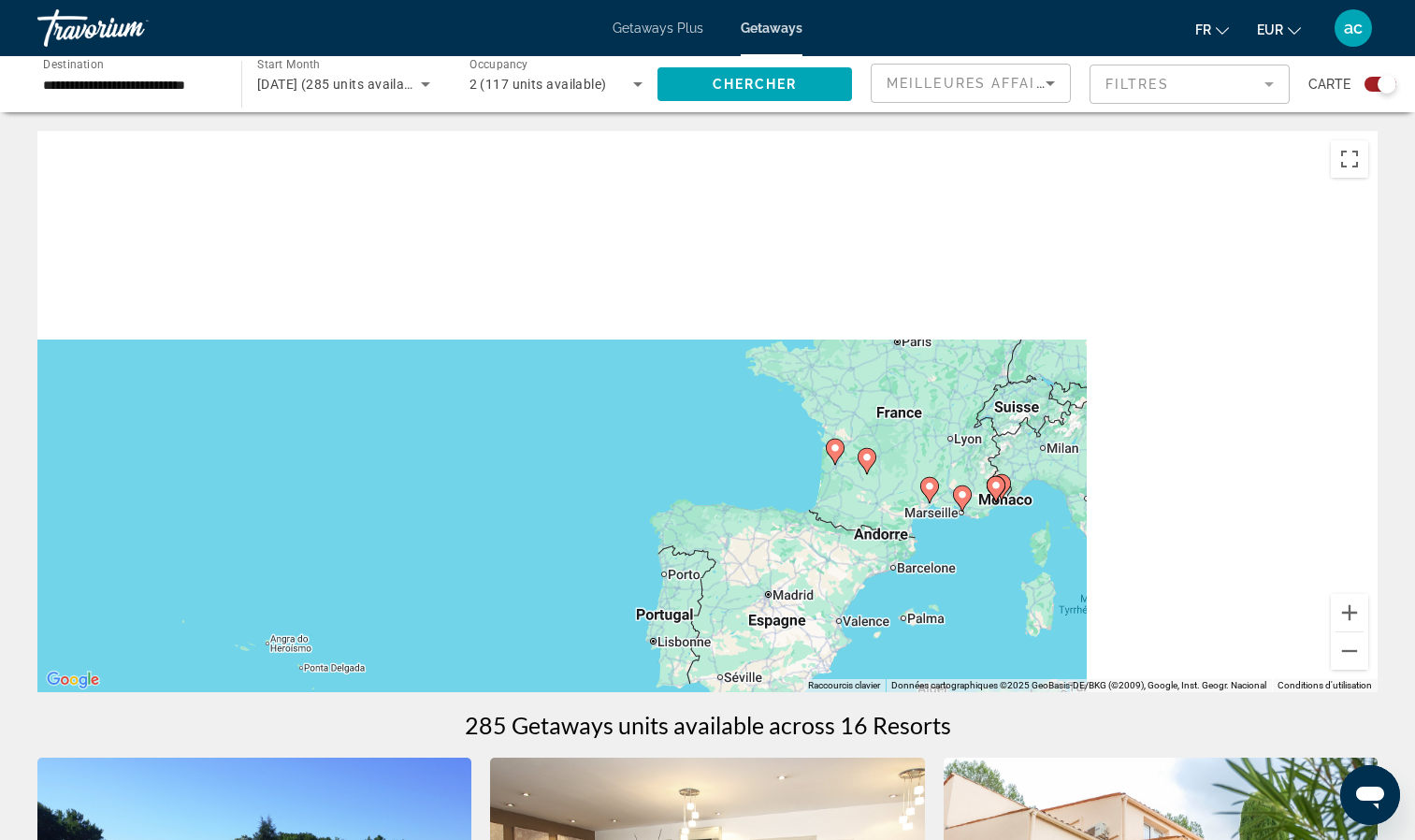
drag, startPoint x: 1198, startPoint y: 250, endPoint x: 670, endPoint y: 724, distance: 709.5
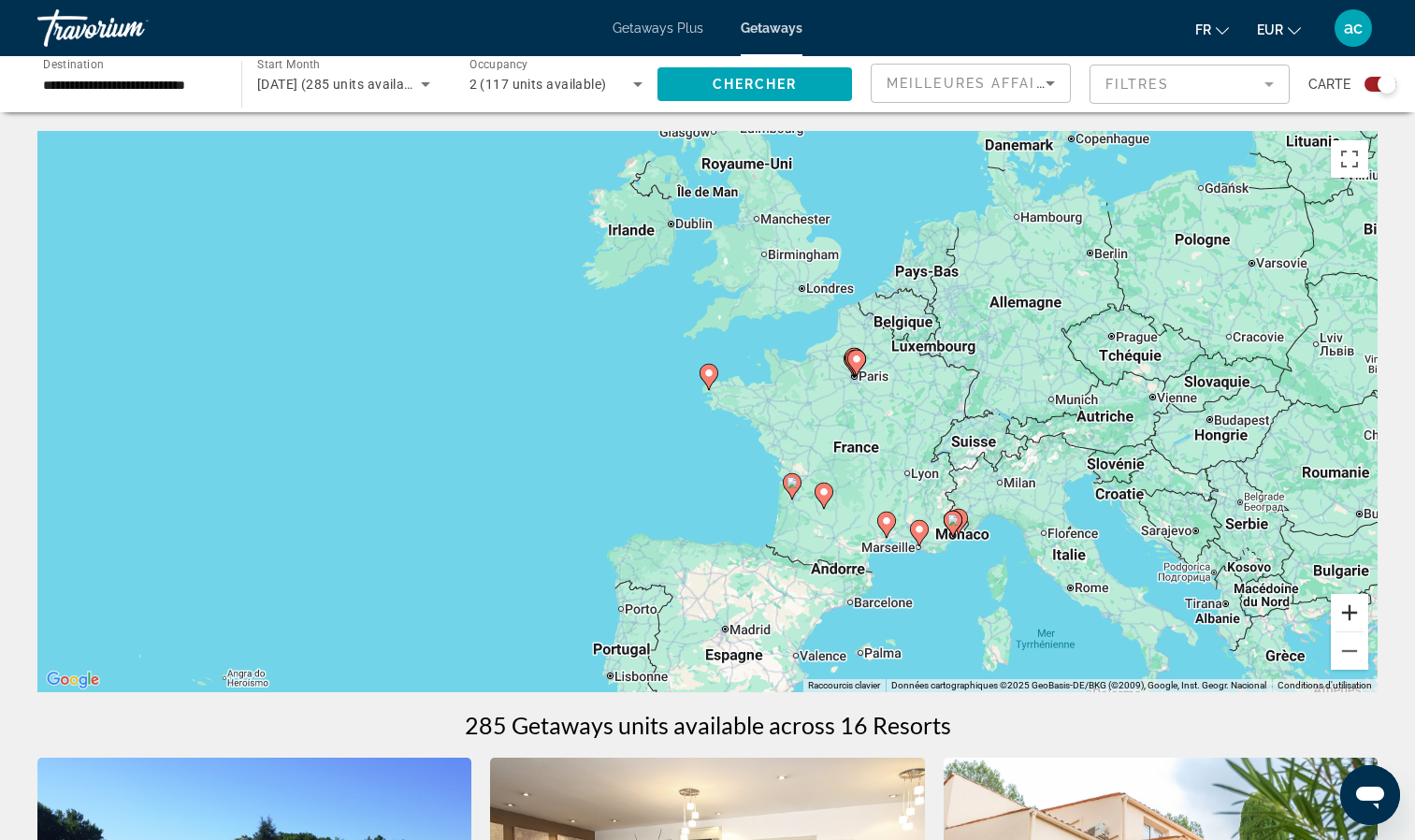
click at [1357, 624] on button "Zoom avant" at bounding box center [1349, 612] width 38 height 38
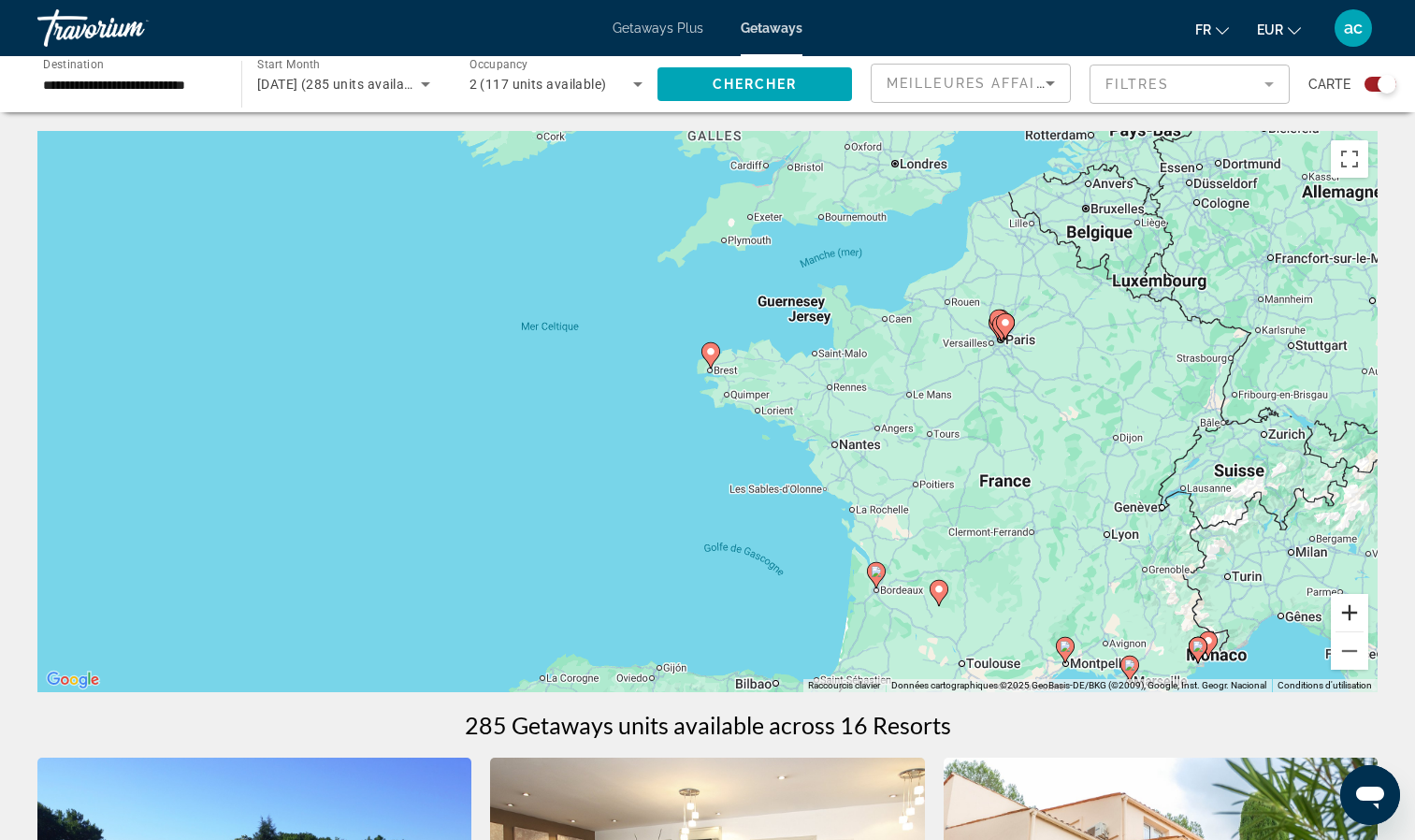
click at [1357, 624] on button "Zoom avant" at bounding box center [1349, 612] width 38 height 38
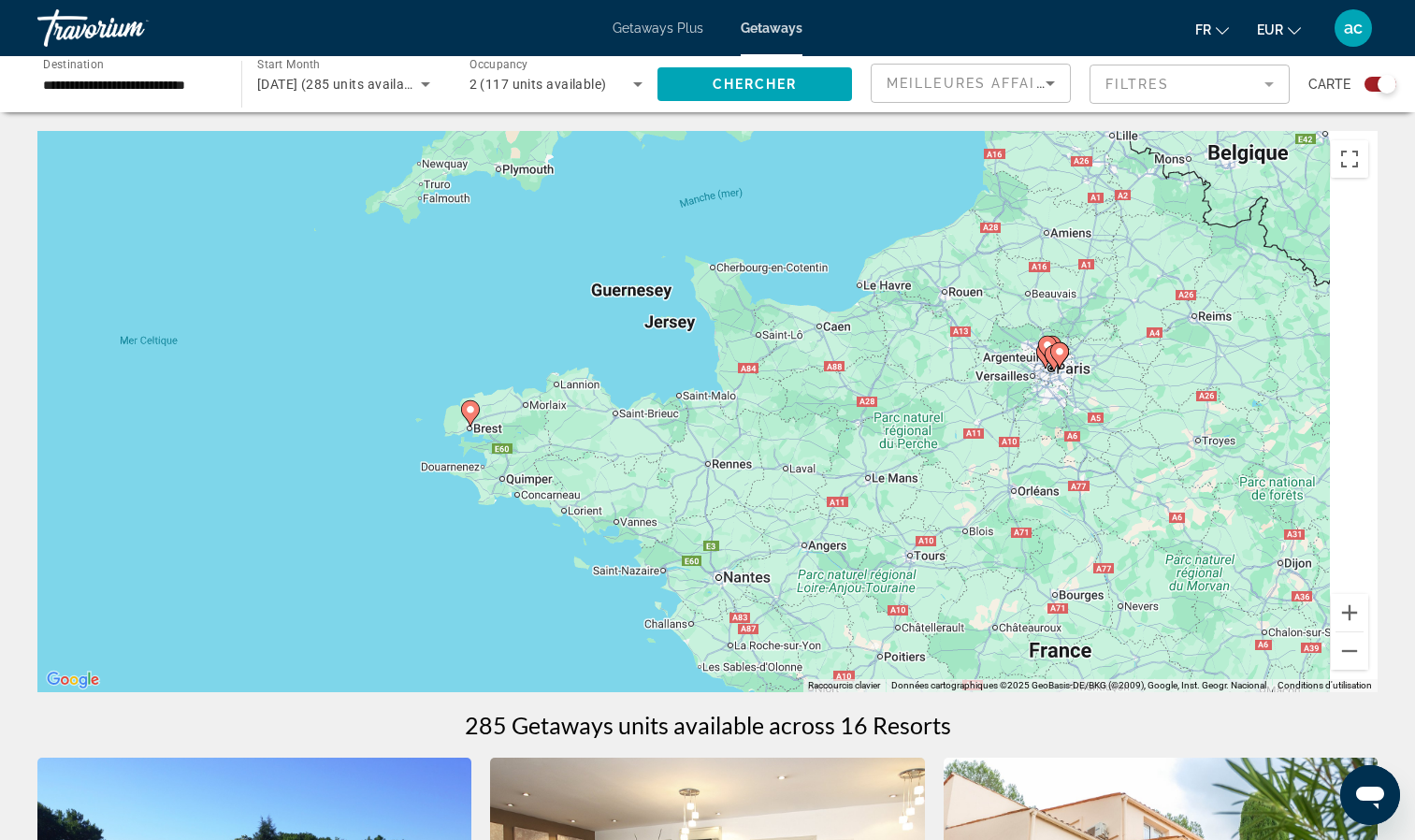
drag, startPoint x: 1191, startPoint y: 379, endPoint x: 915, endPoint y: 493, distance: 298.6
click at [915, 493] on div "Pour activer le glissement avec le clavier, appuyez sur Alt+Entrée. Une fois ce…" at bounding box center [708, 412] width 1341 height 561
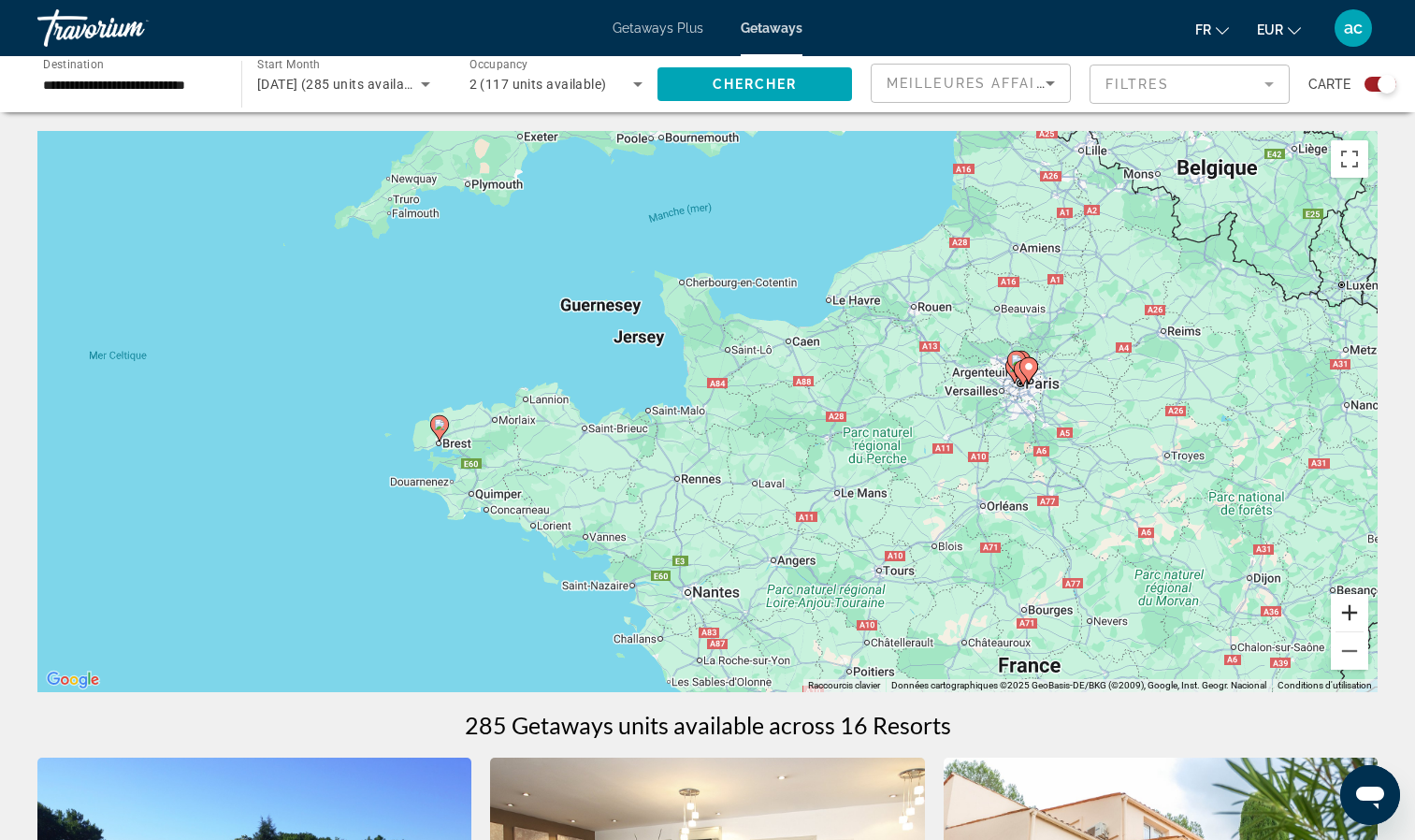
click at [1350, 603] on button "Zoom avant" at bounding box center [1349, 612] width 38 height 38
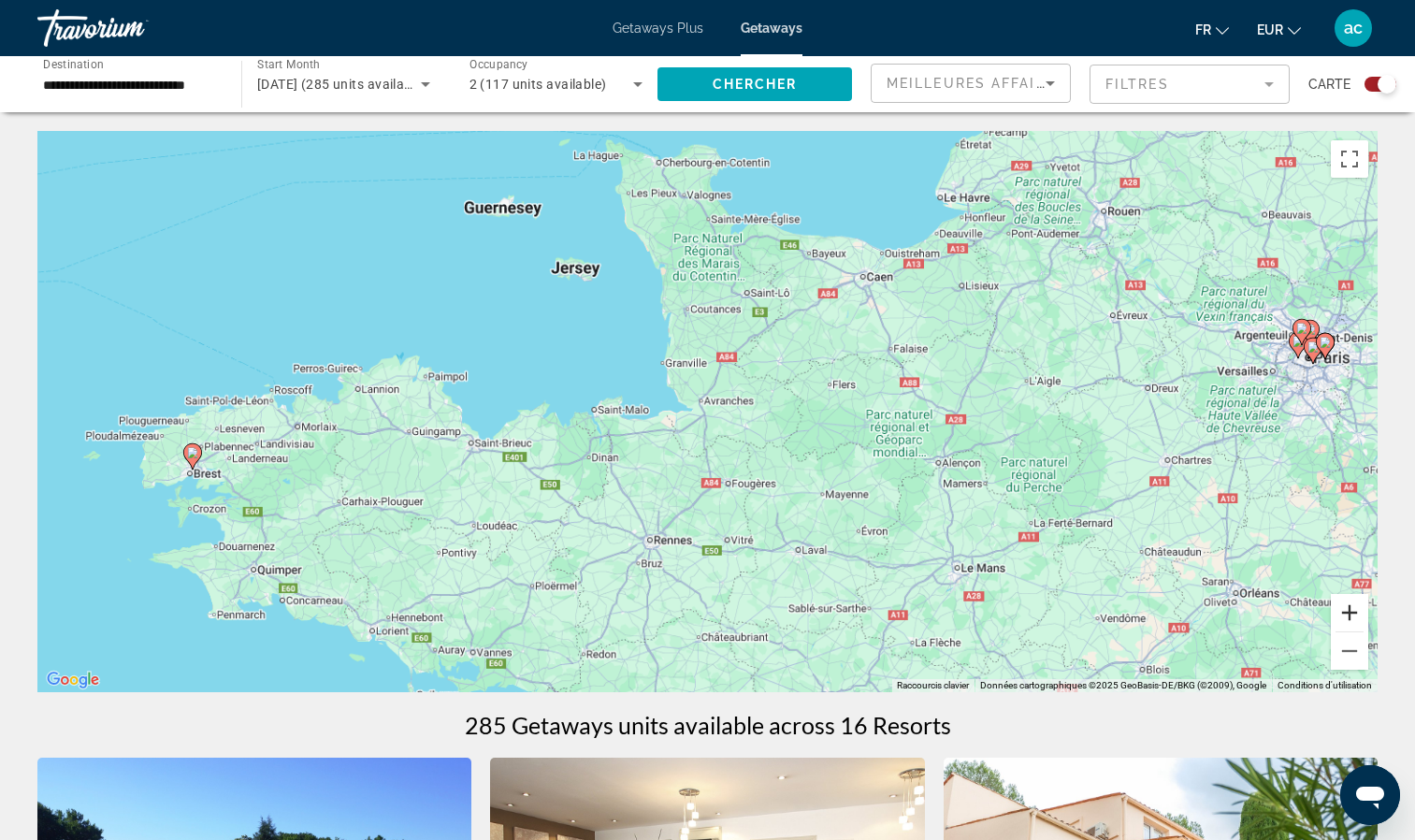
click at [1350, 603] on button "Zoom avant" at bounding box center [1349, 612] width 38 height 38
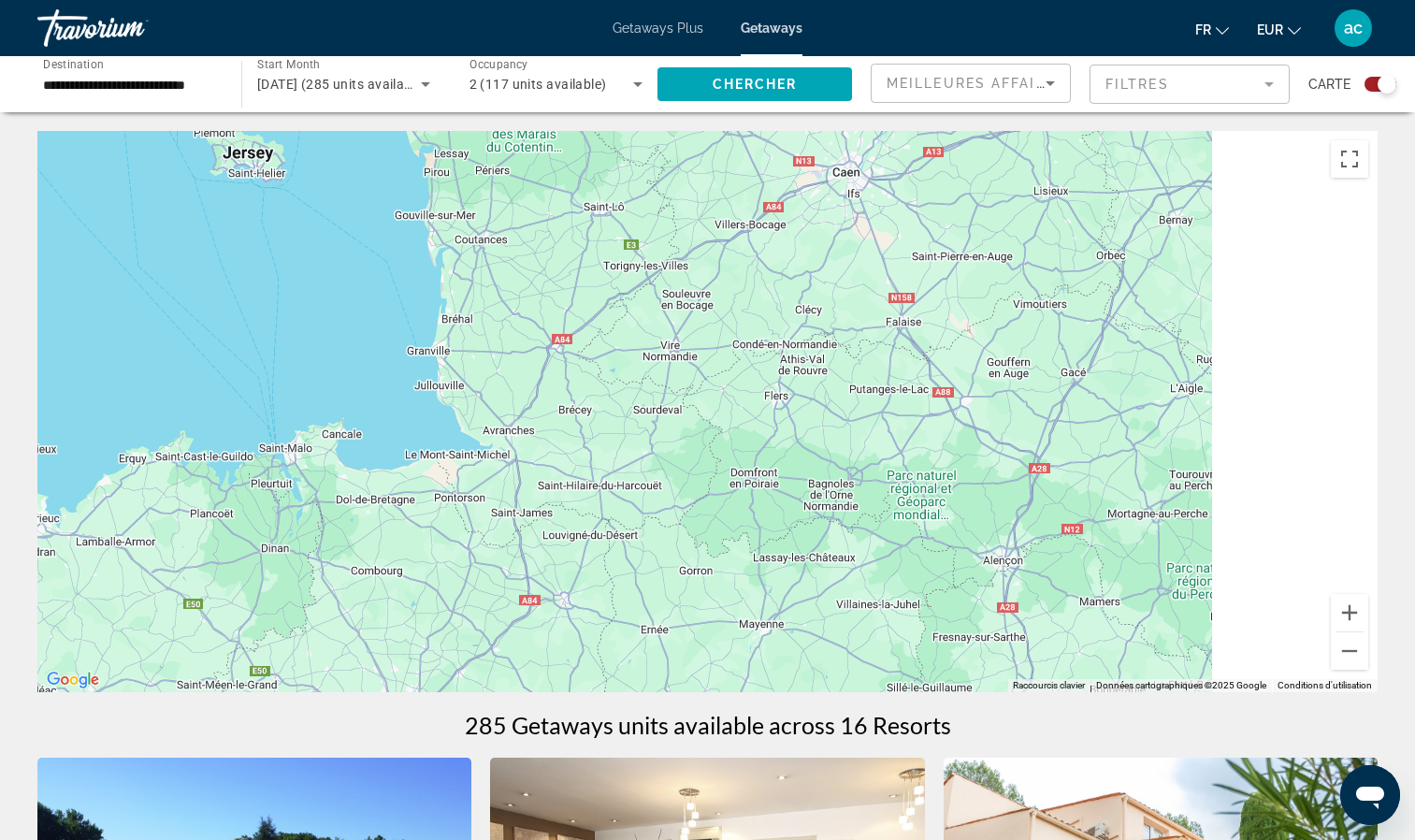
drag, startPoint x: 1146, startPoint y: 300, endPoint x: 622, endPoint y: 396, distance: 532.7
click at [622, 396] on div "Main content" at bounding box center [708, 412] width 1341 height 561
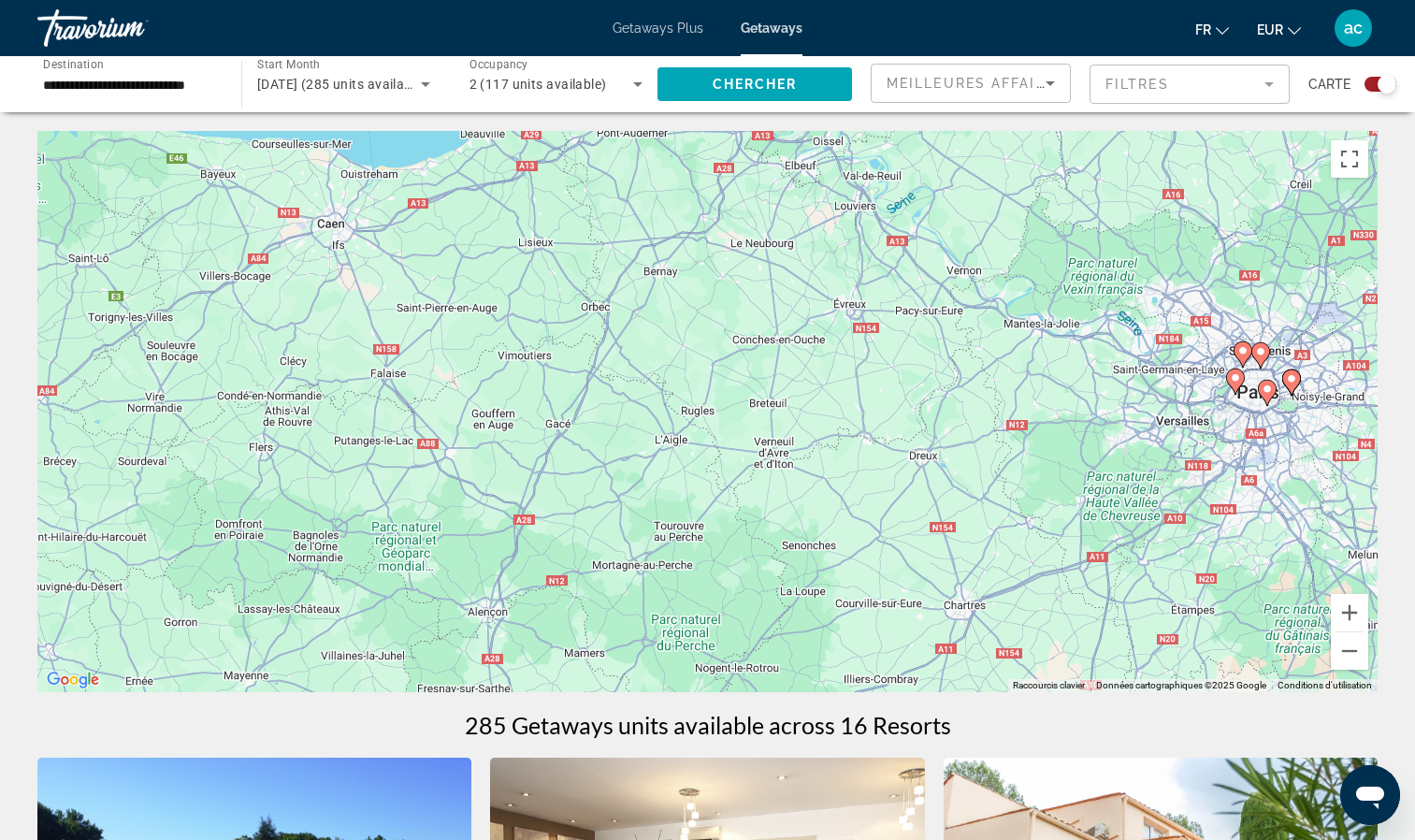
drag, startPoint x: 974, startPoint y: 412, endPoint x: 686, endPoint y: 391, distance: 288.8
click at [686, 391] on div "Pour activer le glissement avec le clavier, appuyez sur Alt+Entrée. Une fois ce…" at bounding box center [708, 412] width 1341 height 561
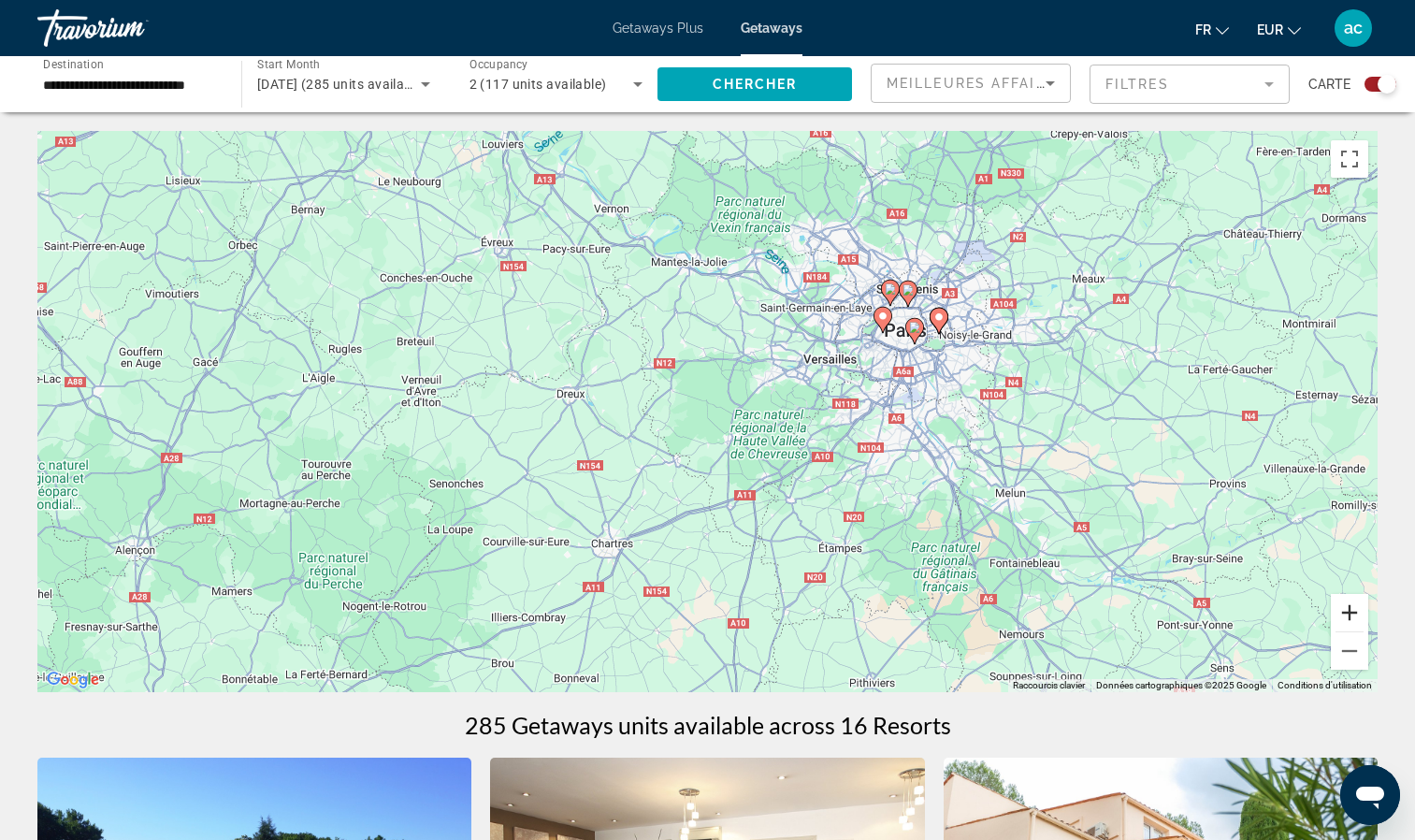
click at [1356, 608] on button "Zoom avant" at bounding box center [1349, 612] width 38 height 38
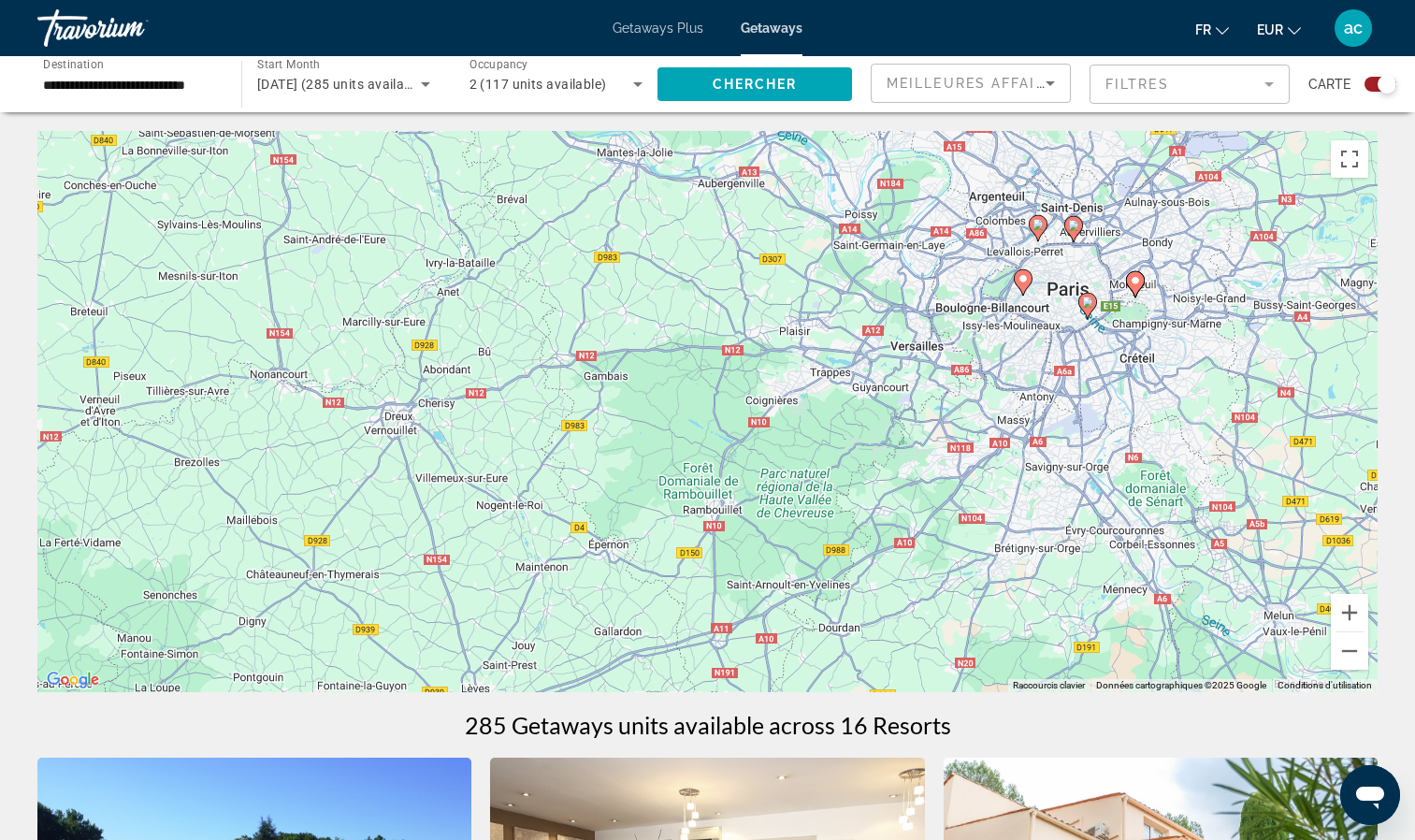
drag, startPoint x: 1151, startPoint y: 284, endPoint x: 1115, endPoint y: 326, distance: 55.3
click at [1115, 326] on div "Pour activer le glissement avec le clavier, appuyez sur Alt+Entrée. Une fois ce…" at bounding box center [708, 412] width 1341 height 561
